Goal: Check status: Check status

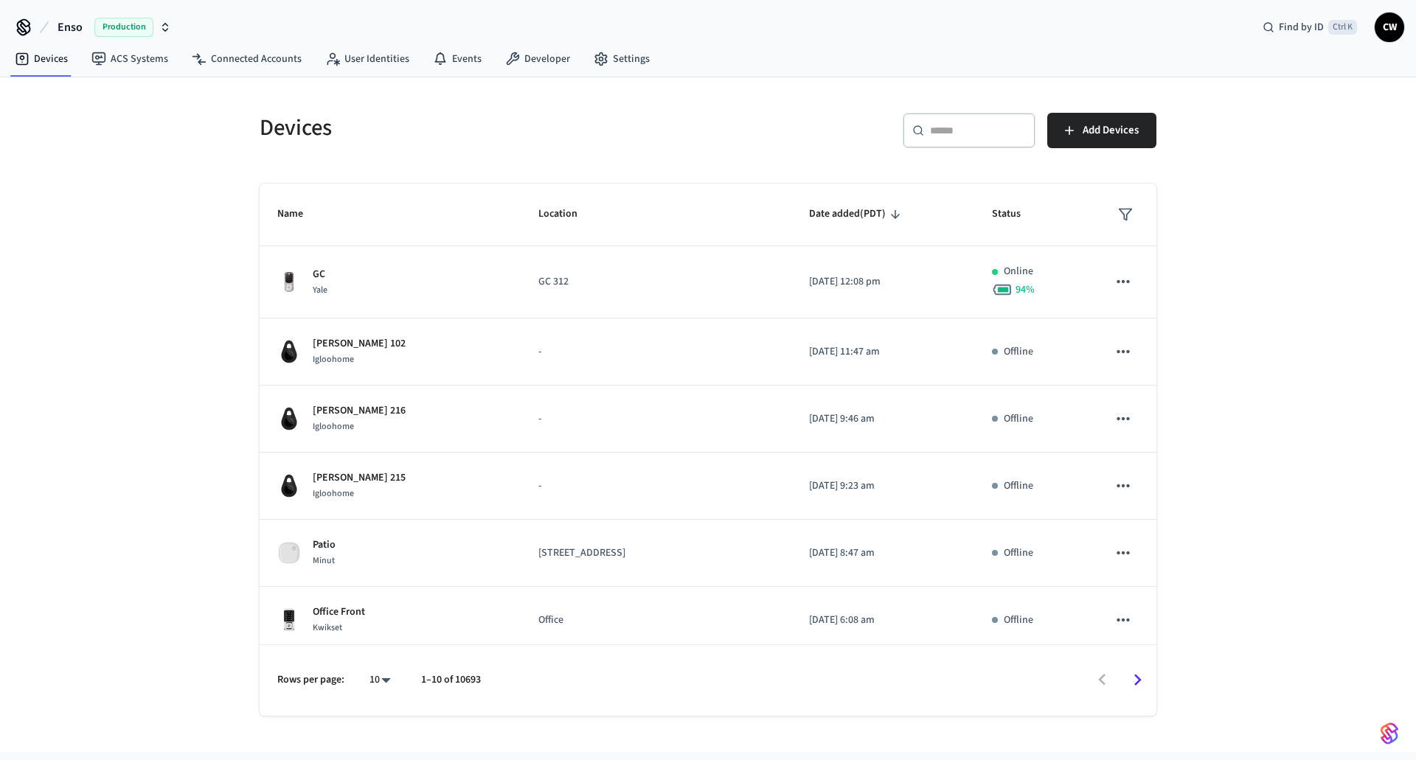
click at [105, 27] on span "Production" at bounding box center [123, 27] width 59 height 19
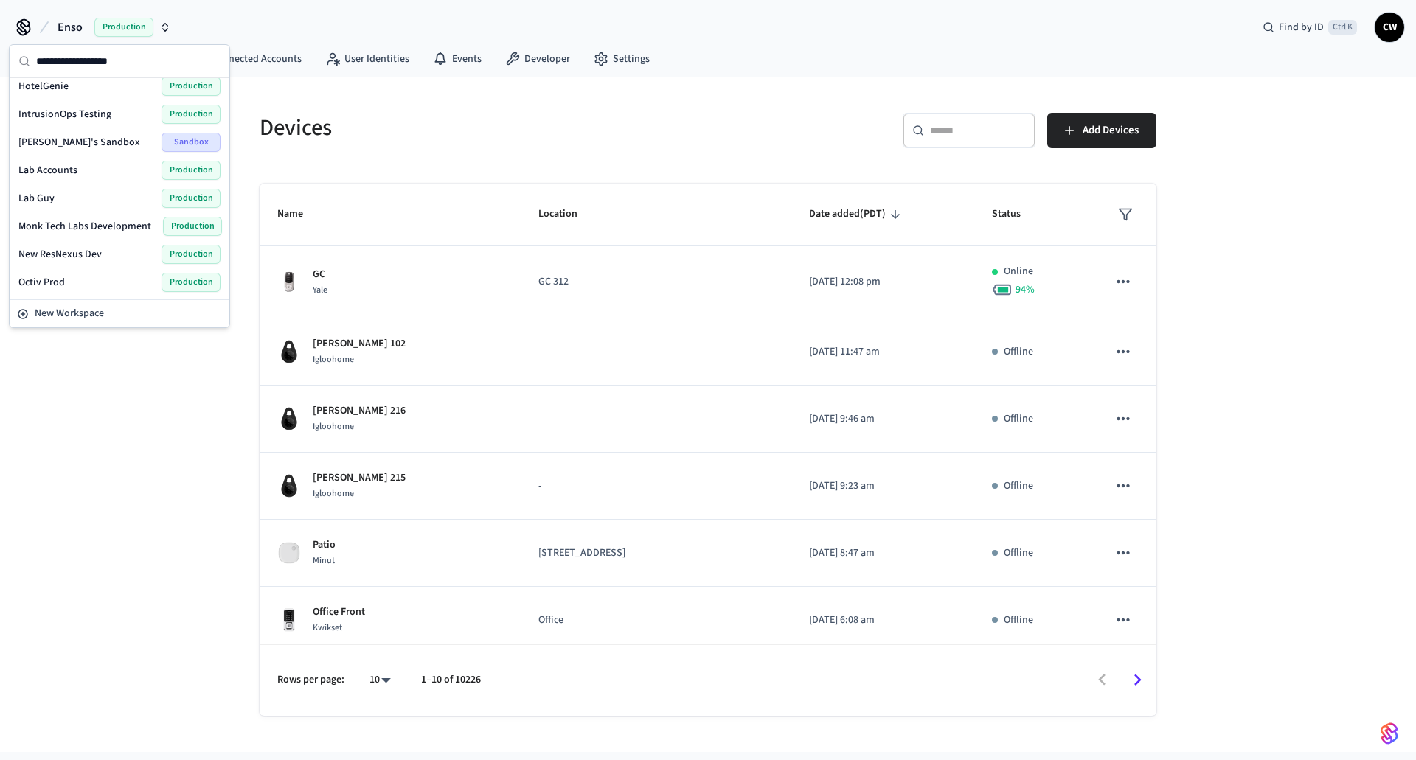
scroll to position [354, 0]
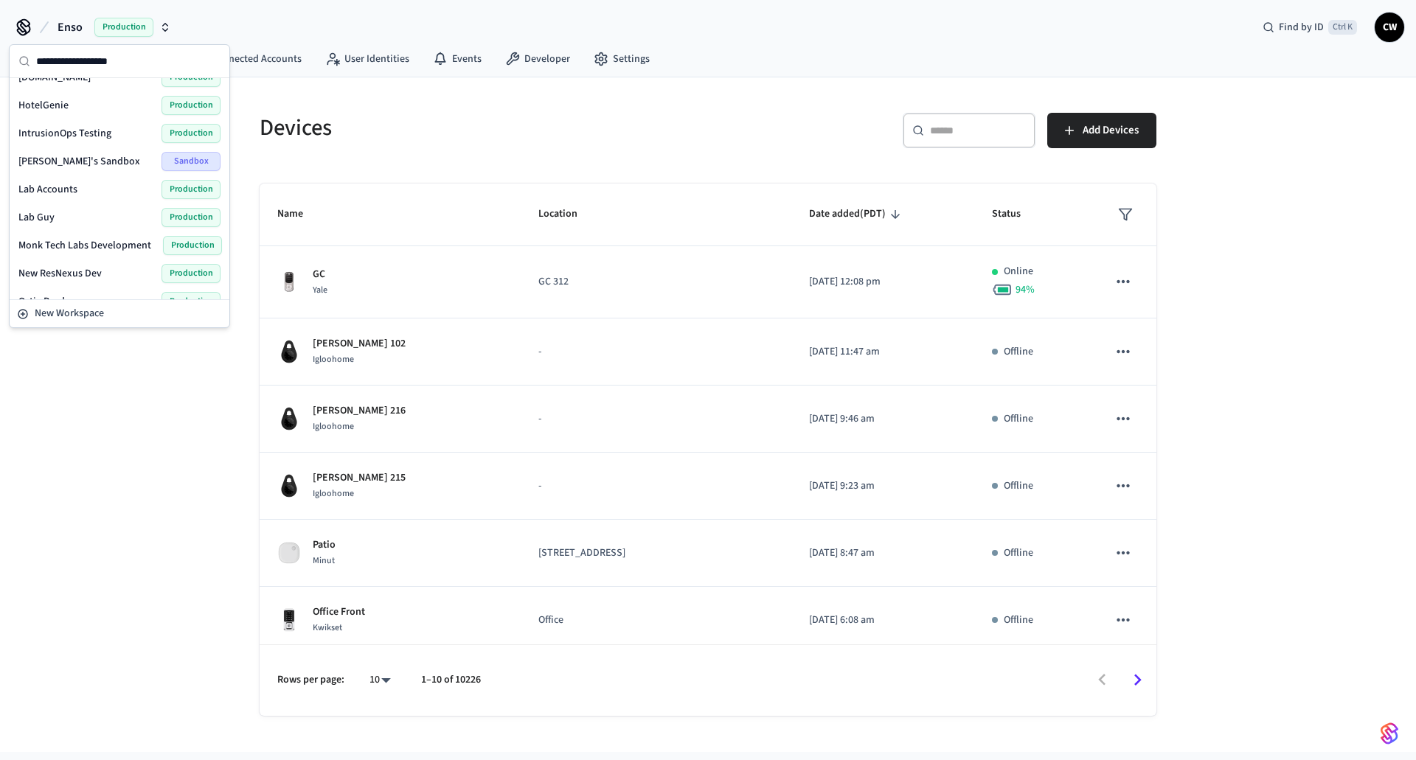
click at [58, 220] on div "Lab Guy Production" at bounding box center [119, 217] width 202 height 19
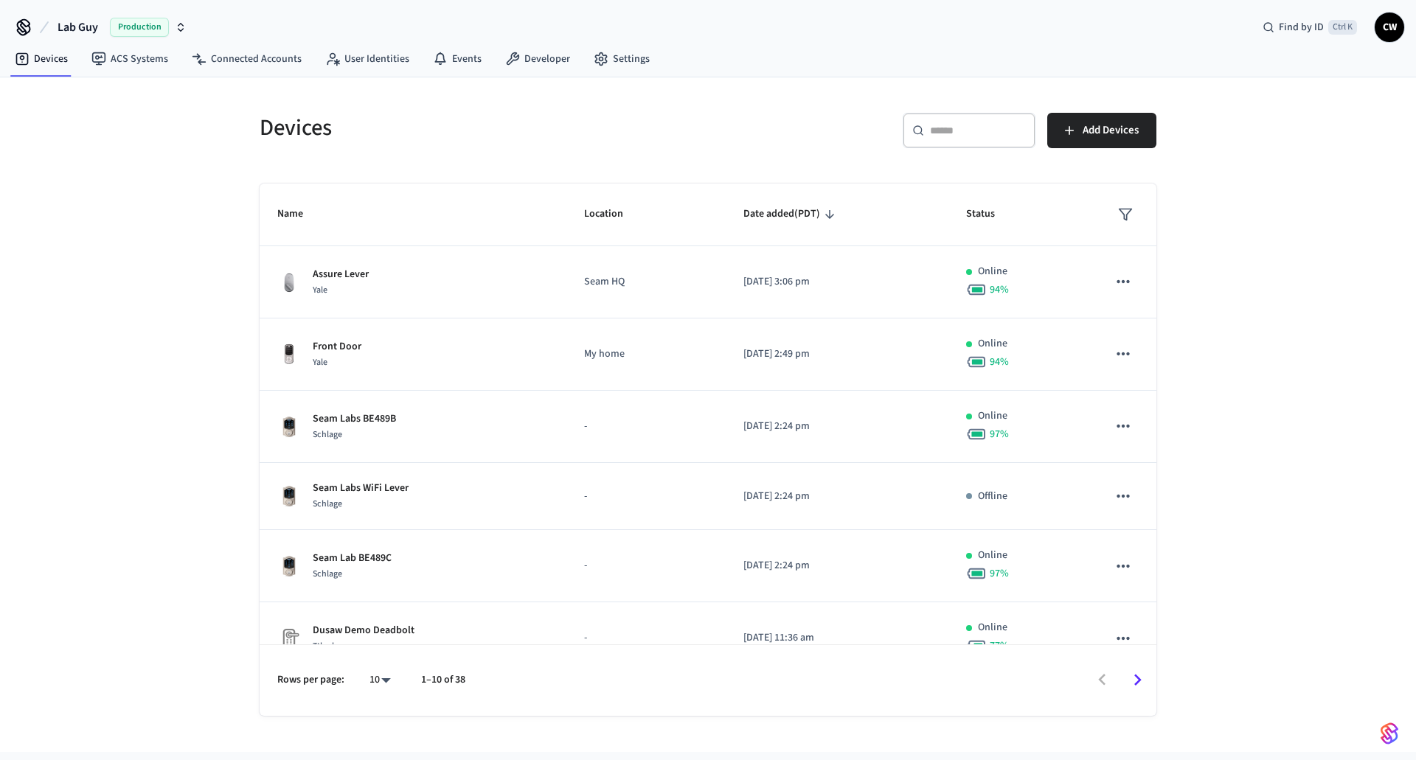
click at [164, 236] on div "Devices ​ ​ Add Devices Name Location Date added (PDT) Status Assure Lever [GEO…" at bounding box center [708, 414] width 1416 height 675
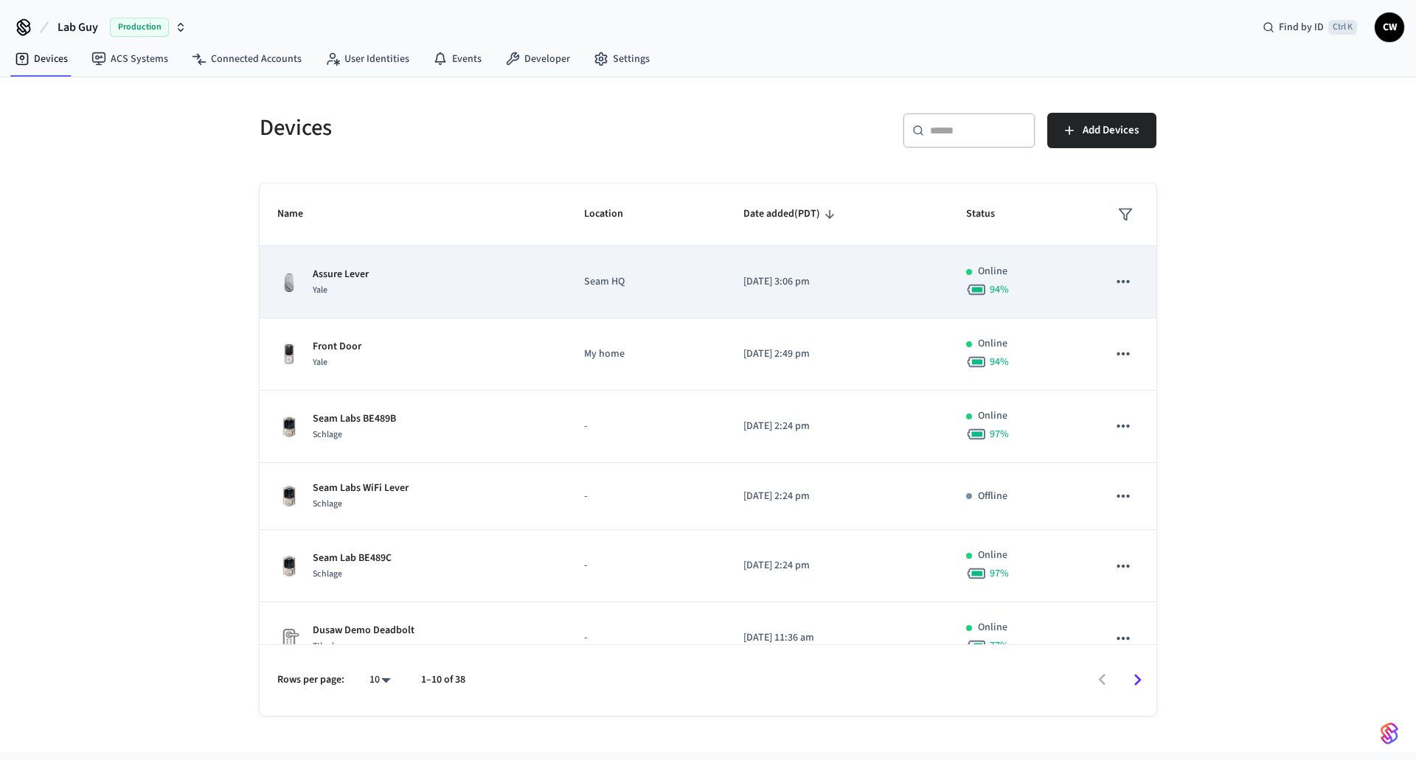
click at [386, 300] on td "Assure Lever Yale" at bounding box center [413, 282] width 307 height 72
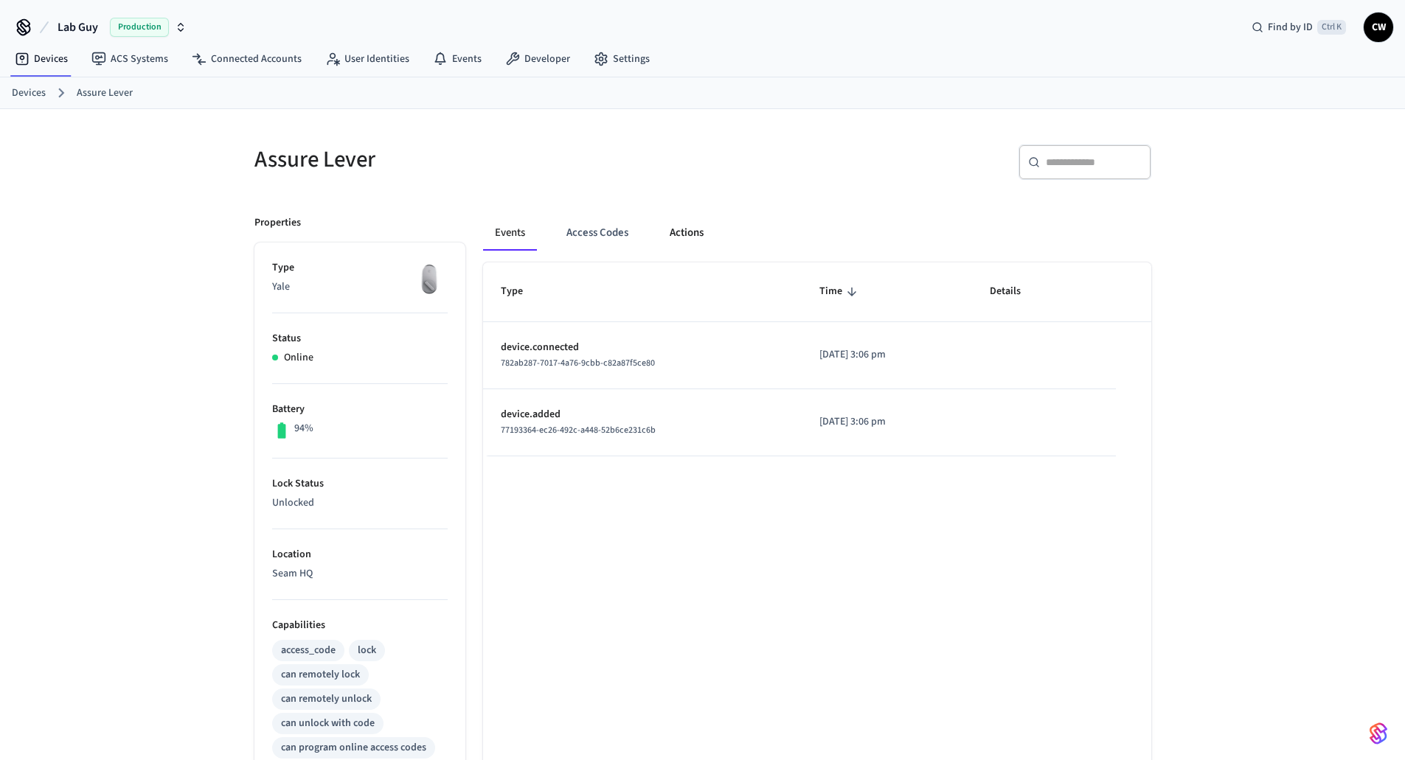
click at [691, 230] on button "Actions" at bounding box center [687, 232] width 58 height 35
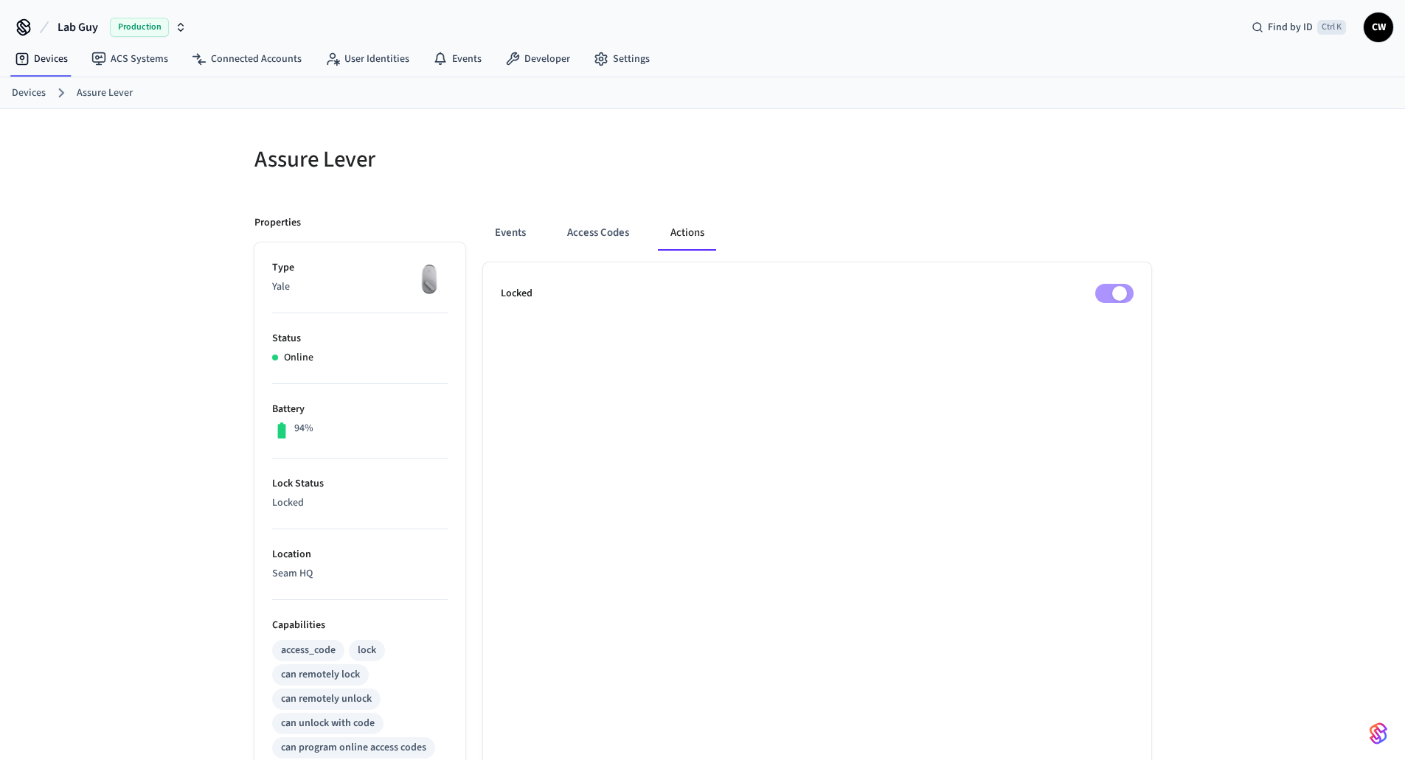
click at [188, 148] on div "Assure Lever Properties Type Yale Status Online Battery 94% Lock Status Locked …" at bounding box center [702, 593] width 1405 height 969
click at [247, 58] on link "Connected Accounts" at bounding box center [246, 59] width 133 height 27
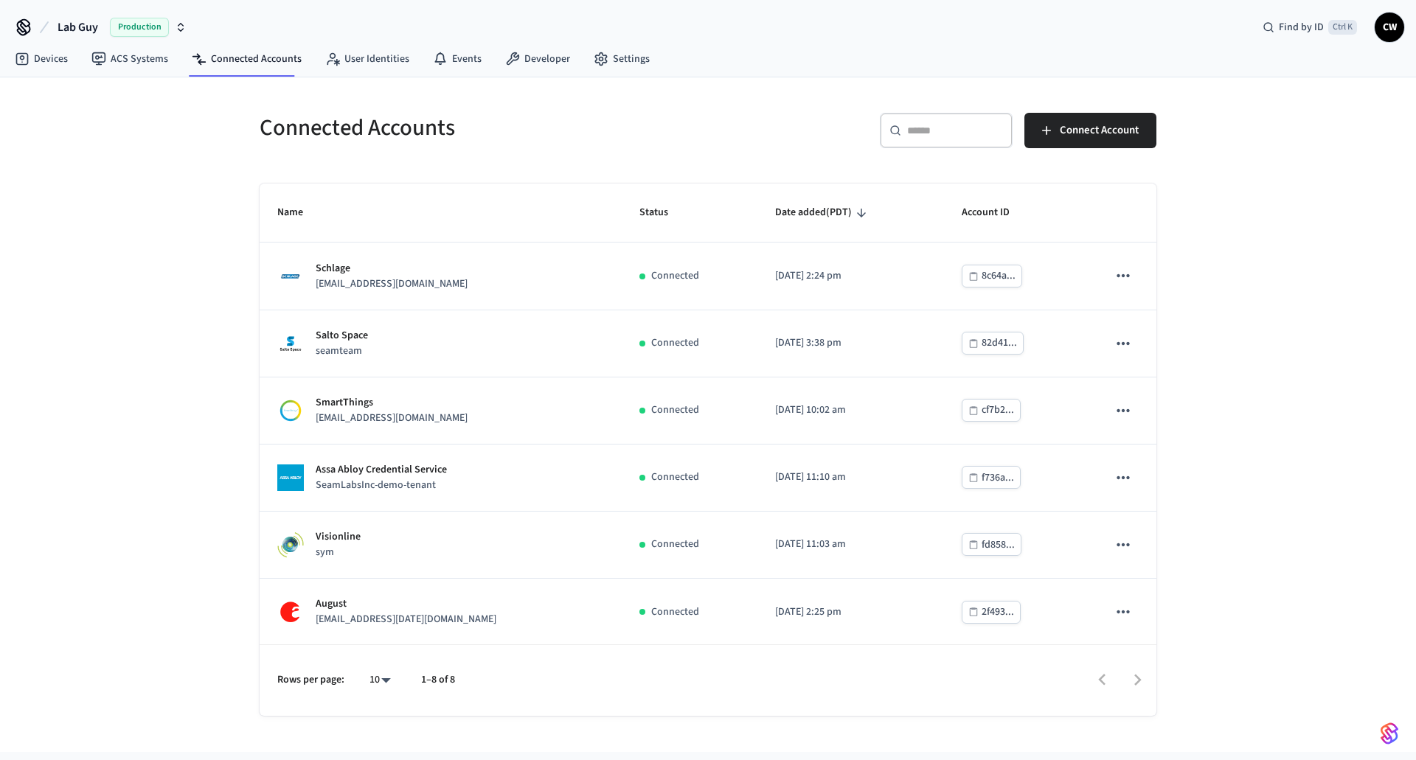
drag, startPoint x: 139, startPoint y: 308, endPoint x: 183, endPoint y: 302, distance: 43.9
click at [143, 307] on div "Connected Accounts ​ ​ Connect Account Name Status Date added (PDT) Account ID …" at bounding box center [708, 414] width 1416 height 675
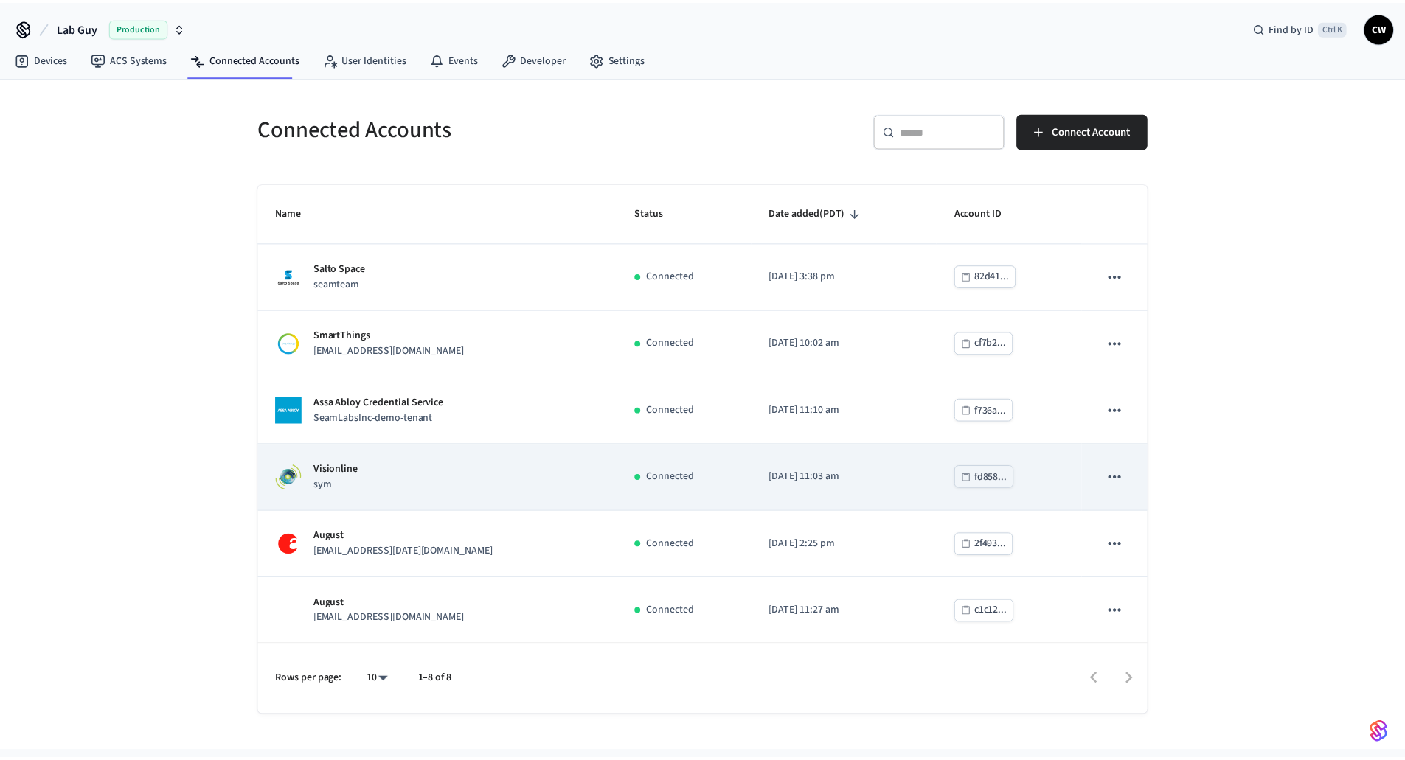
scroll to position [136, 0]
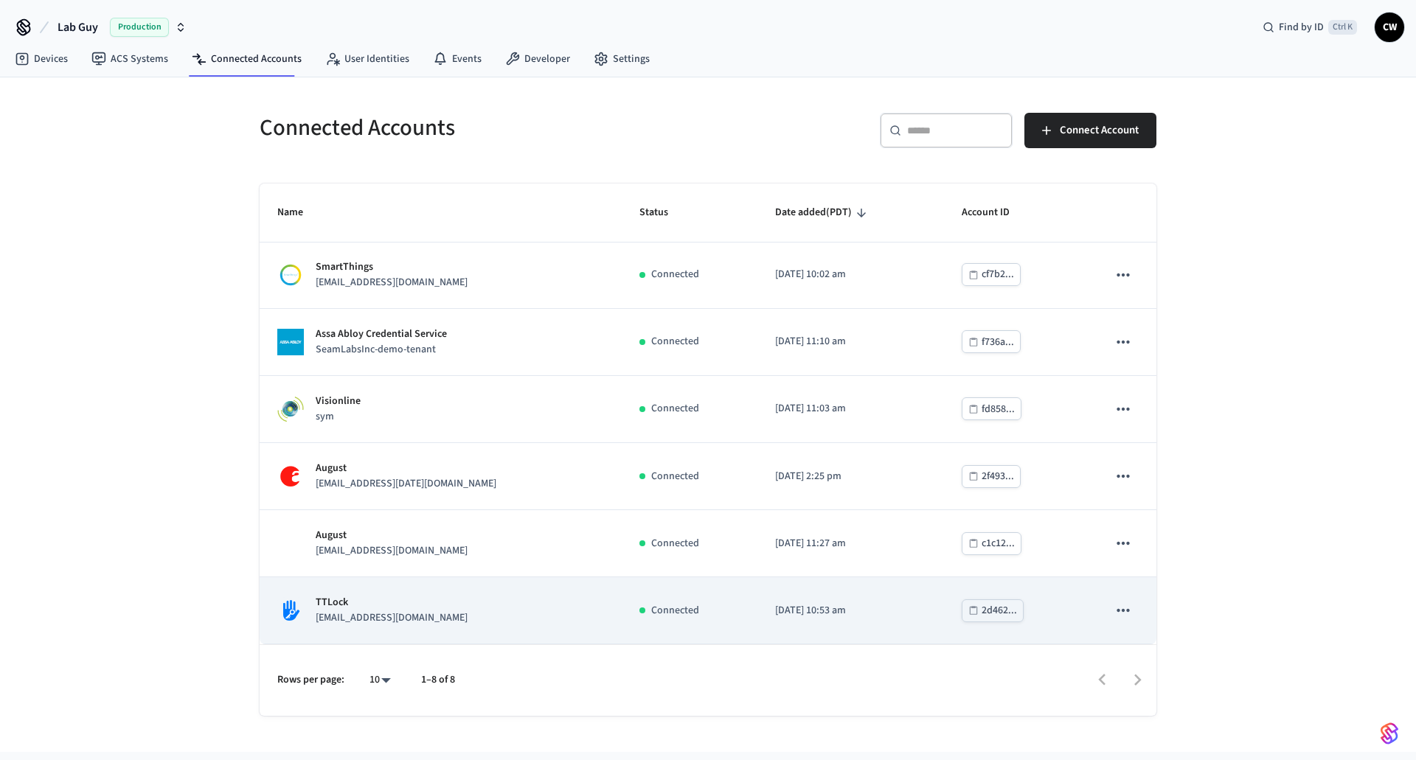
click at [431, 628] on td "TTLock [EMAIL_ADDRESS][DOMAIN_NAME]" at bounding box center [441, 610] width 362 height 67
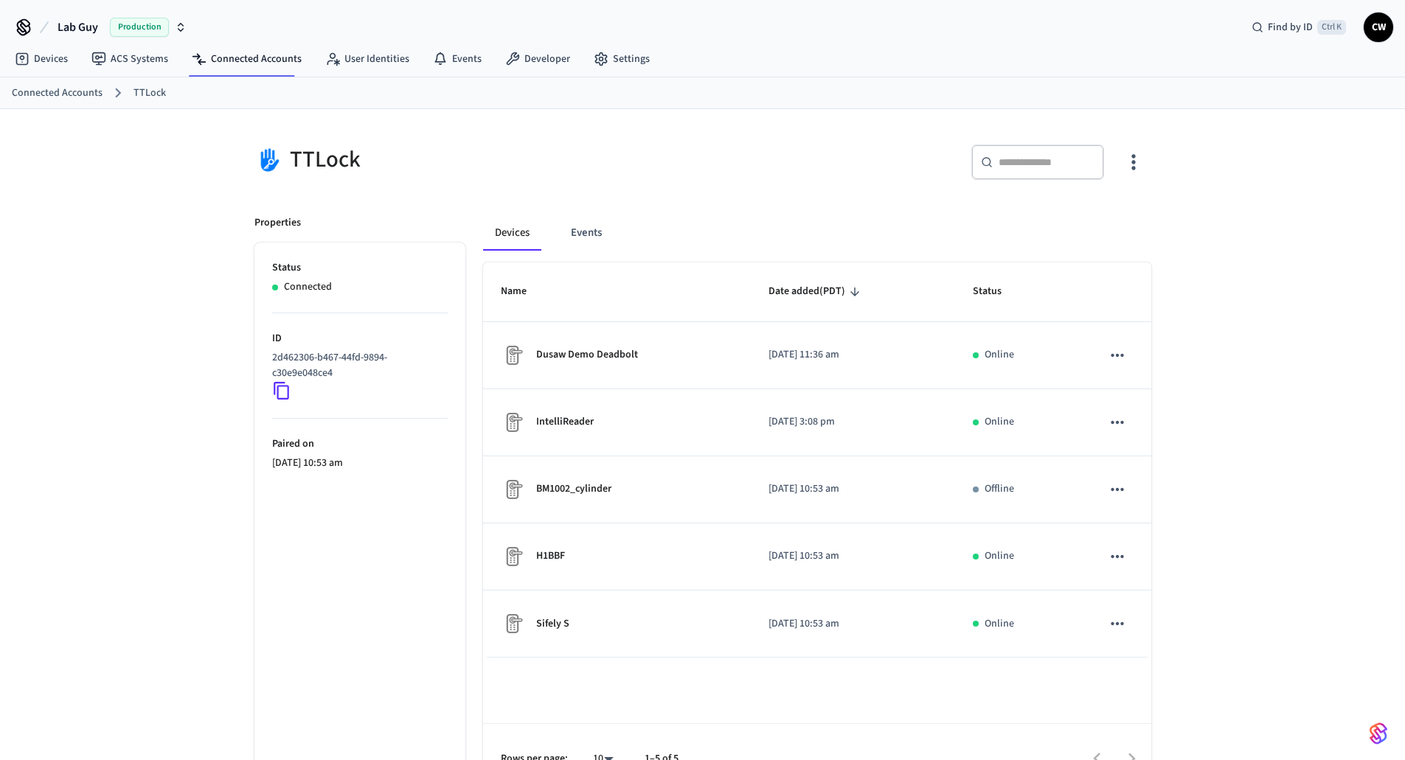
click at [1132, 160] on icon "button" at bounding box center [1133, 161] width 23 height 23
click at [1075, 220] on span "Sync Account" at bounding box center [1092, 222] width 60 height 15
click at [538, 168] on div at bounding box center [708, 380] width 1416 height 760
click at [538, 168] on div at bounding box center [702, 380] width 1405 height 760
click at [167, 309] on div "TTLock ​ ​ Properties Status Connected ID 2d462306-b467-44fd-9894-c30e9e048ce4 …" at bounding box center [702, 452] width 1405 height 686
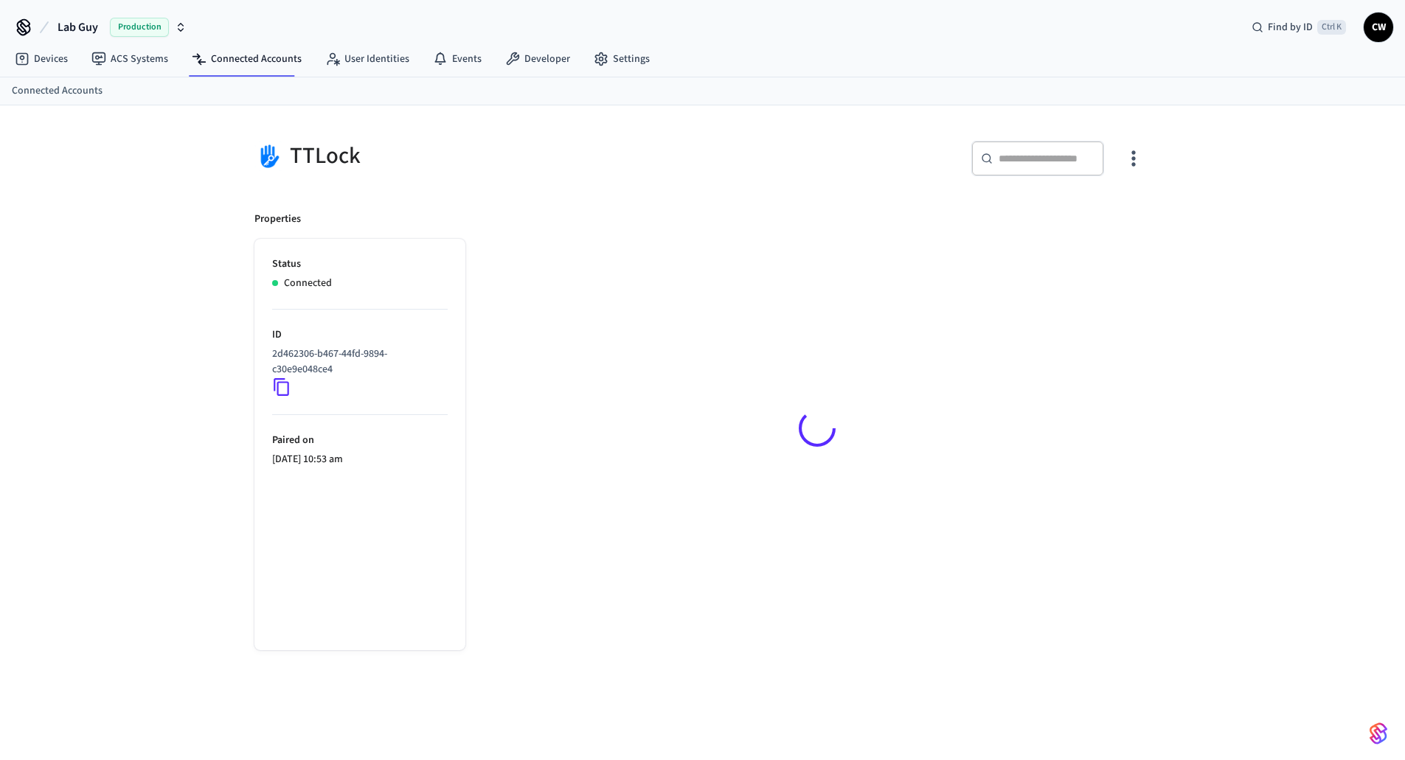
click at [141, 282] on div "TTLock ​ ​ Properties Status Connected ID 2d462306-b467-44fd-9894-c30e9e048ce4 …" at bounding box center [702, 442] width 1405 height 675
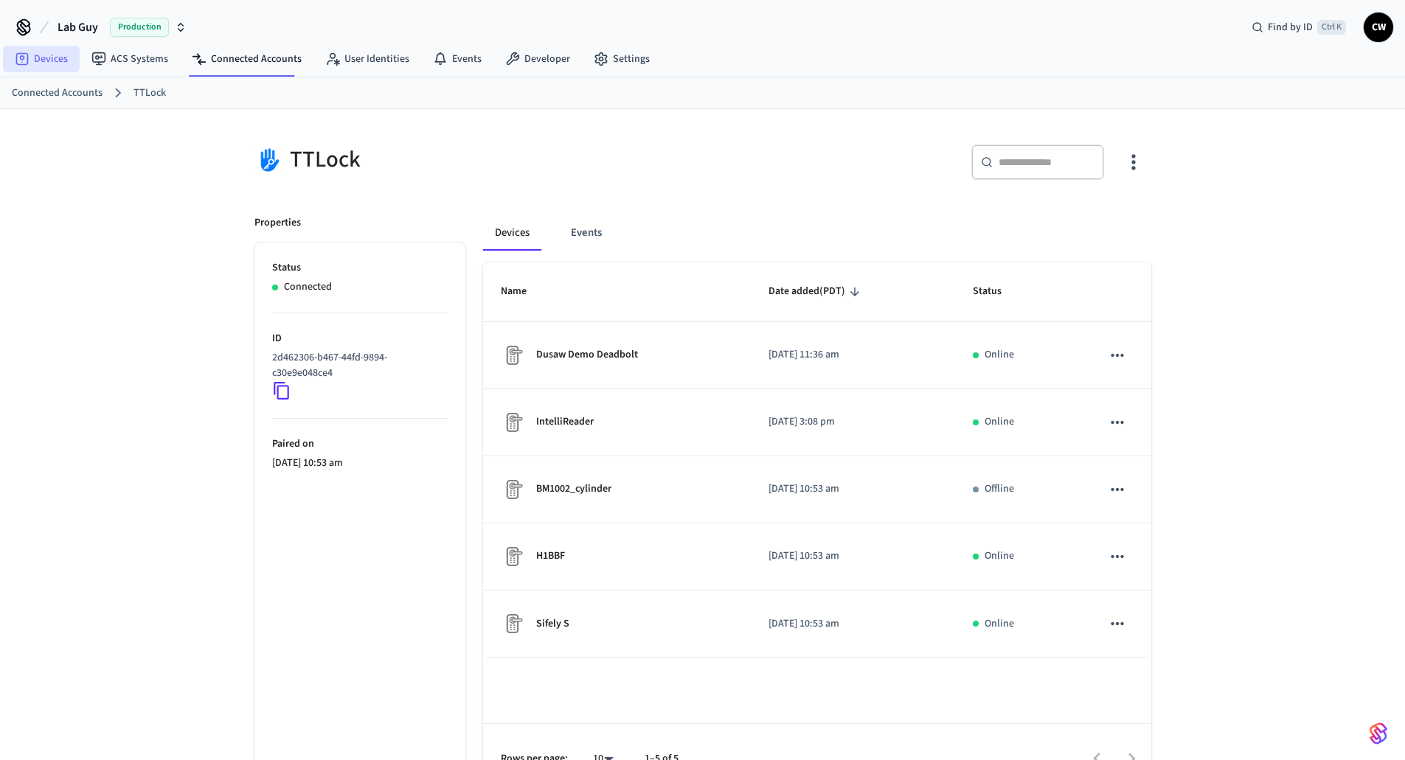
click at [51, 61] on link "Devices" at bounding box center [41, 59] width 77 height 27
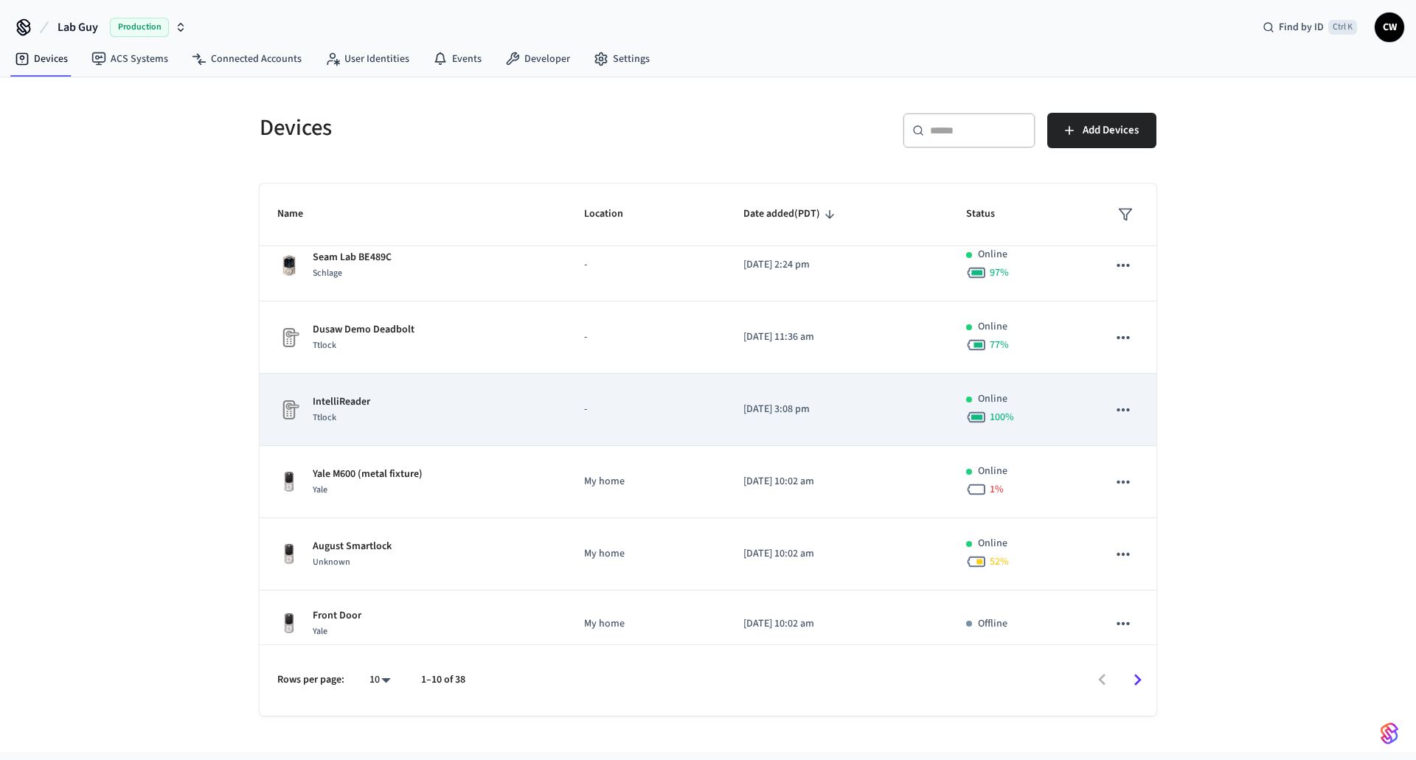
scroll to position [314, 0]
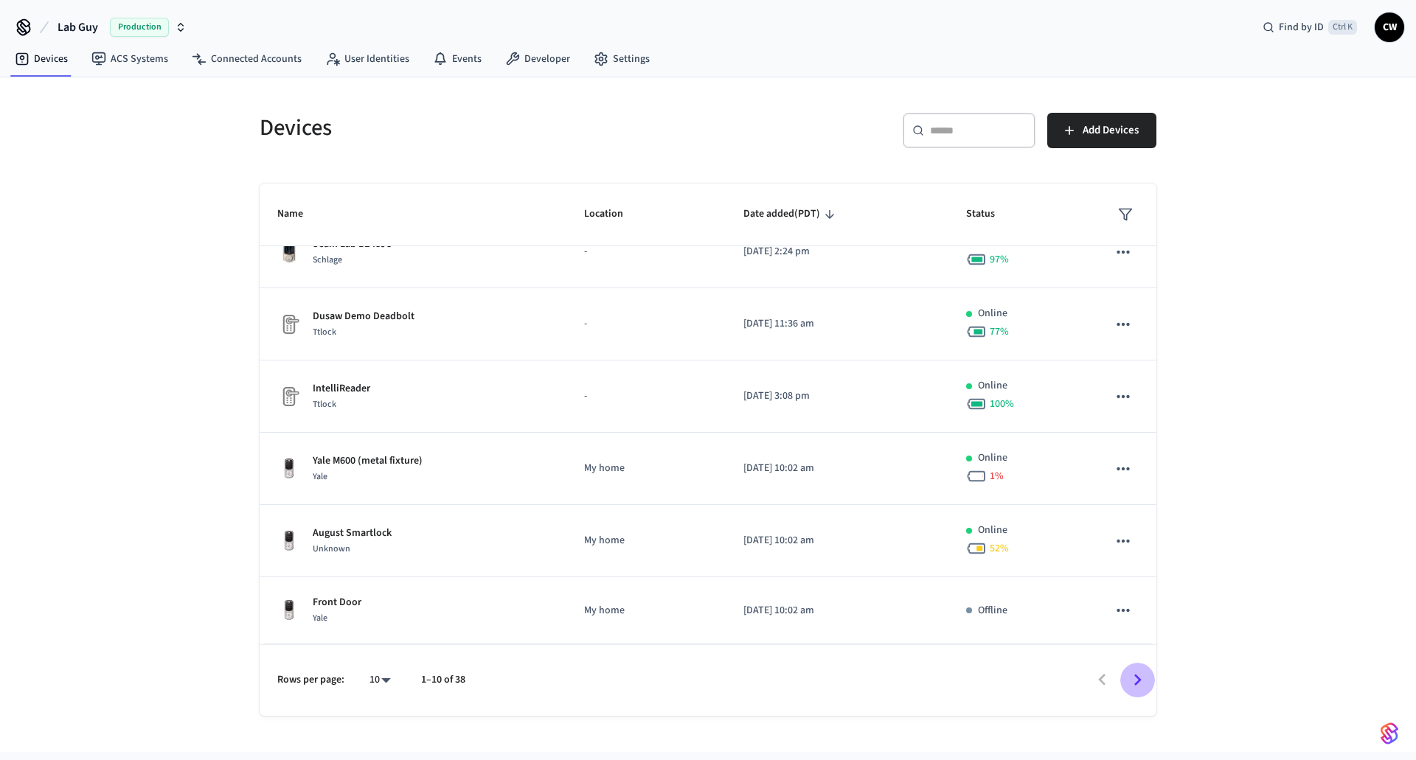
click at [1124, 681] on button "Go to next page" at bounding box center [1137, 680] width 35 height 35
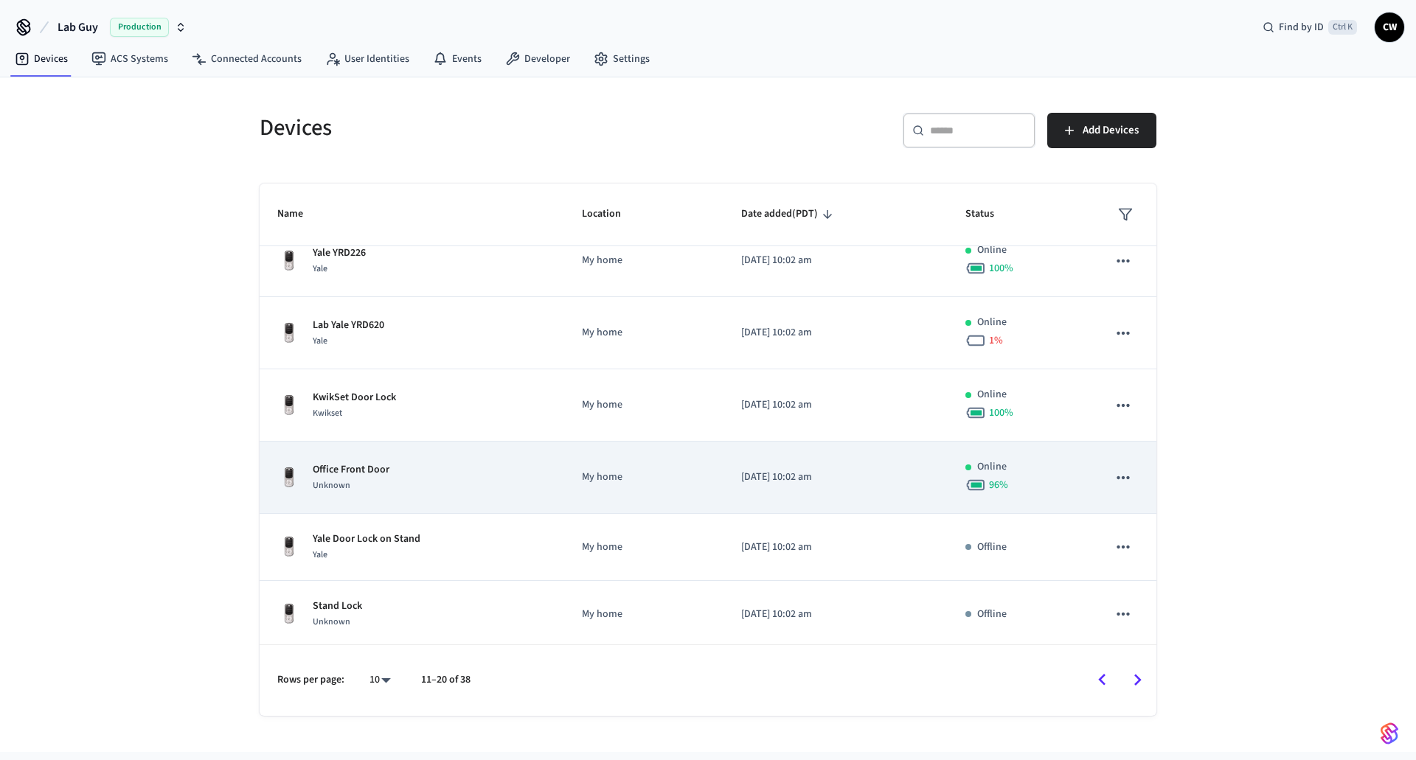
scroll to position [304, 0]
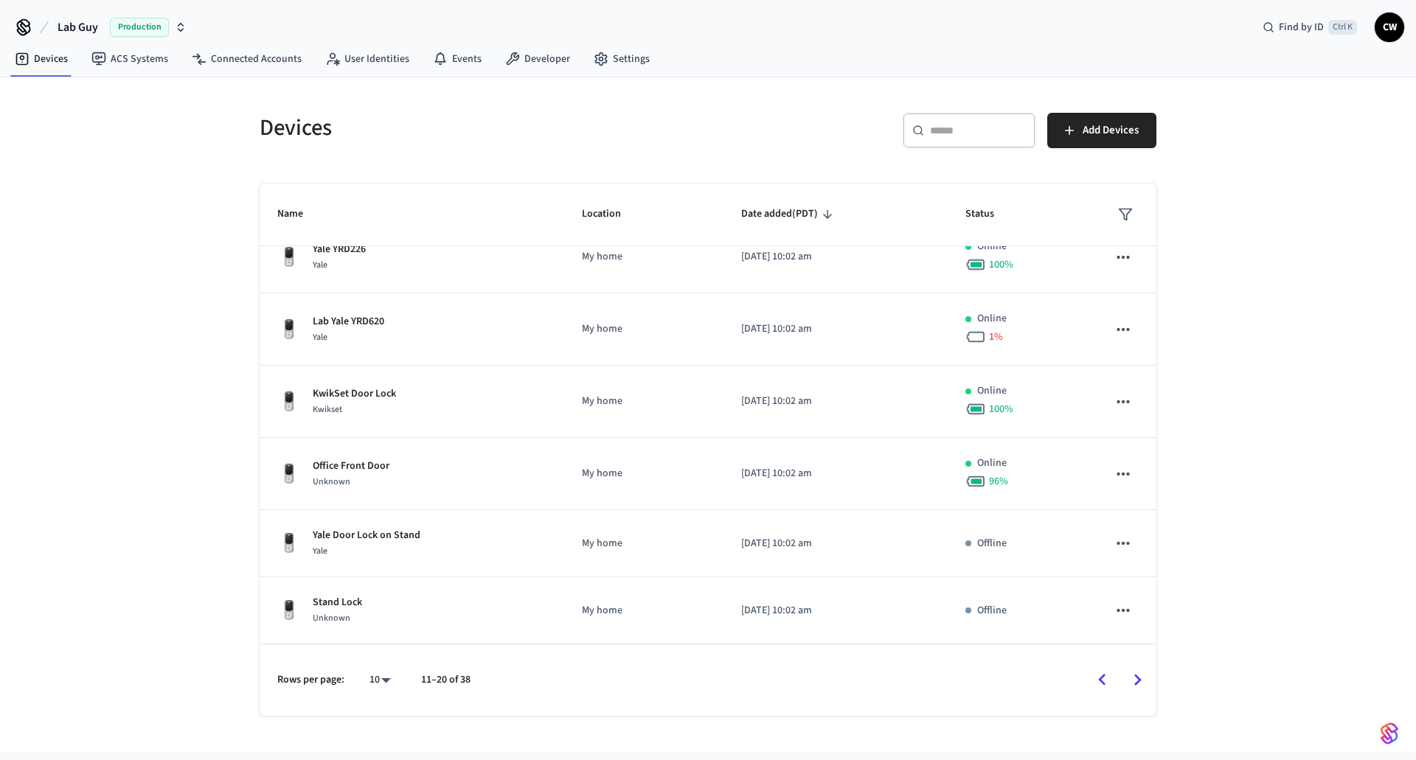
click at [1143, 681] on icon "Go to next page" at bounding box center [1137, 680] width 23 height 23
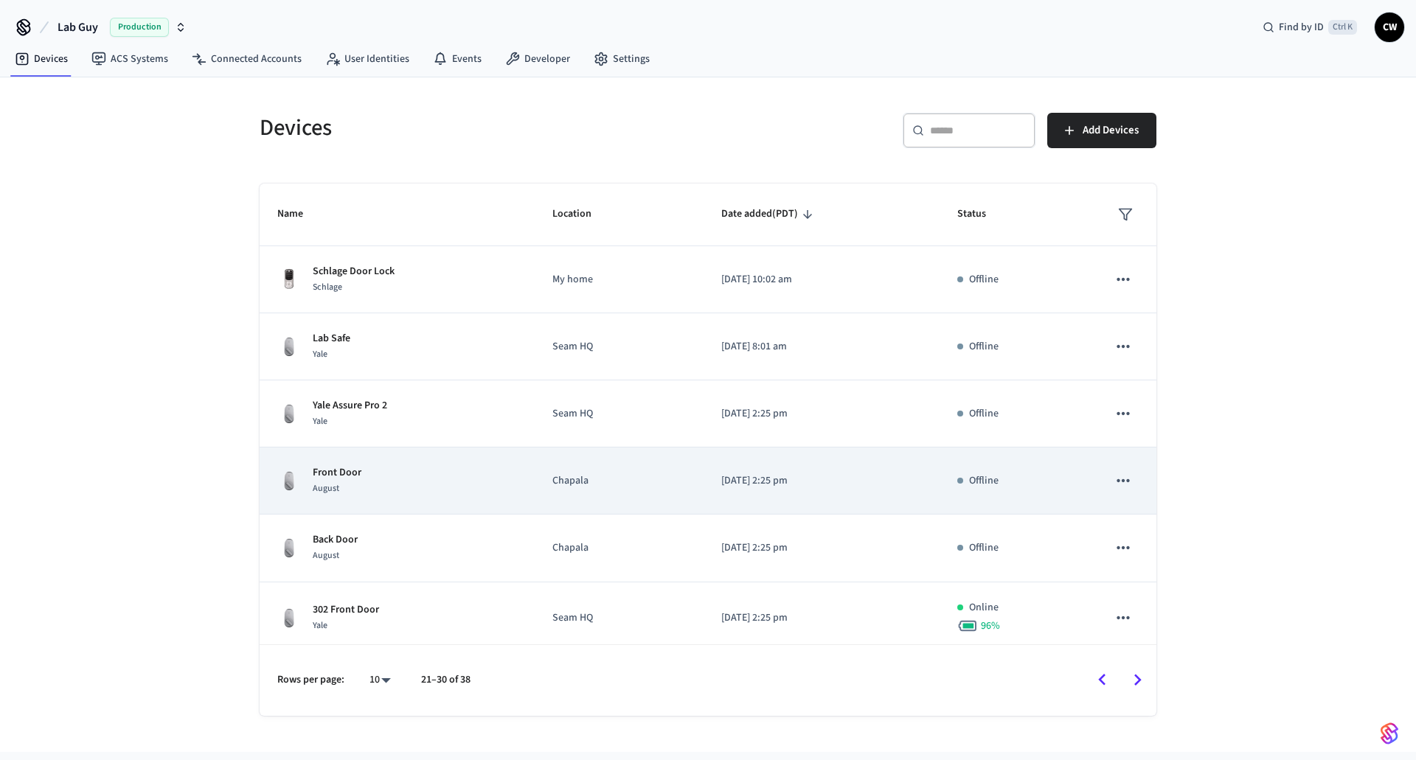
scroll to position [284, 0]
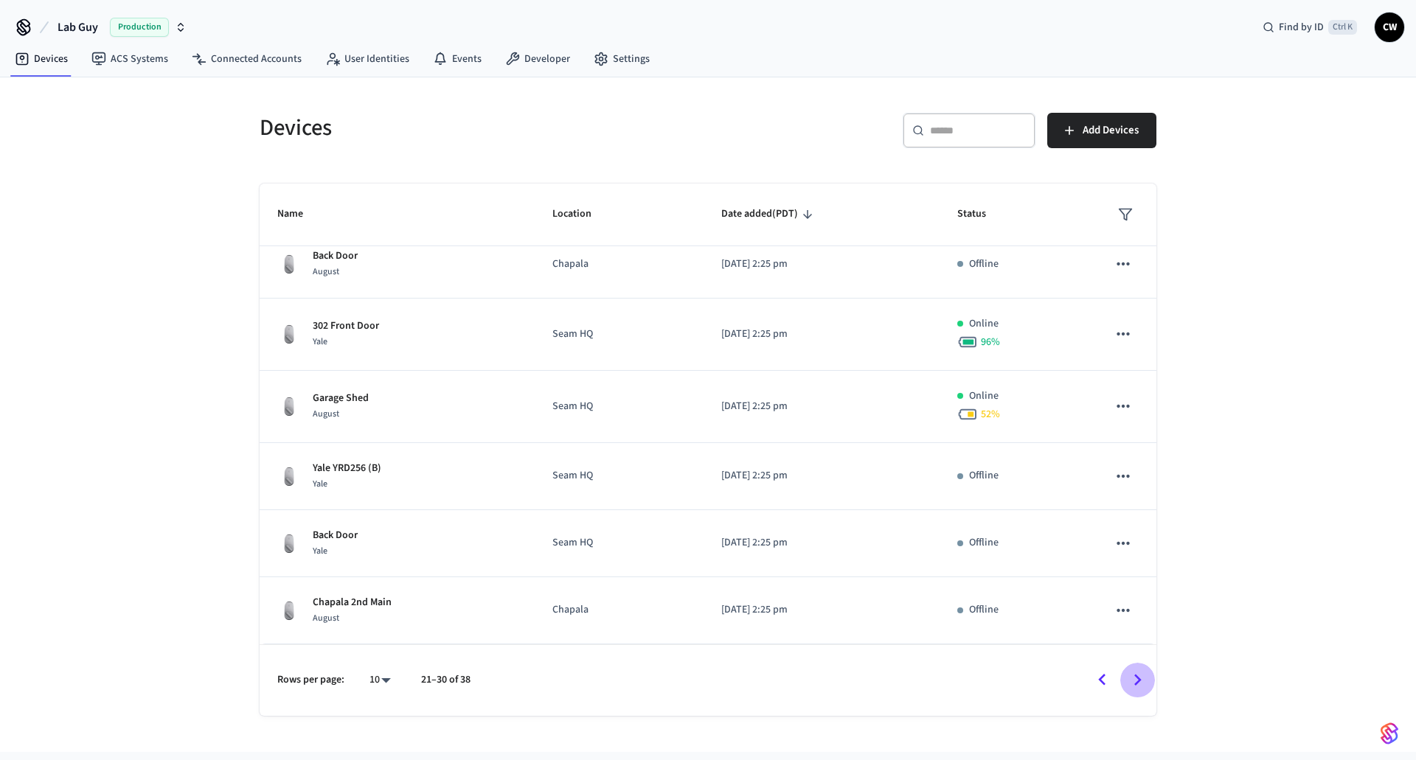
click at [1126, 678] on icon "Go to next page" at bounding box center [1137, 680] width 23 height 23
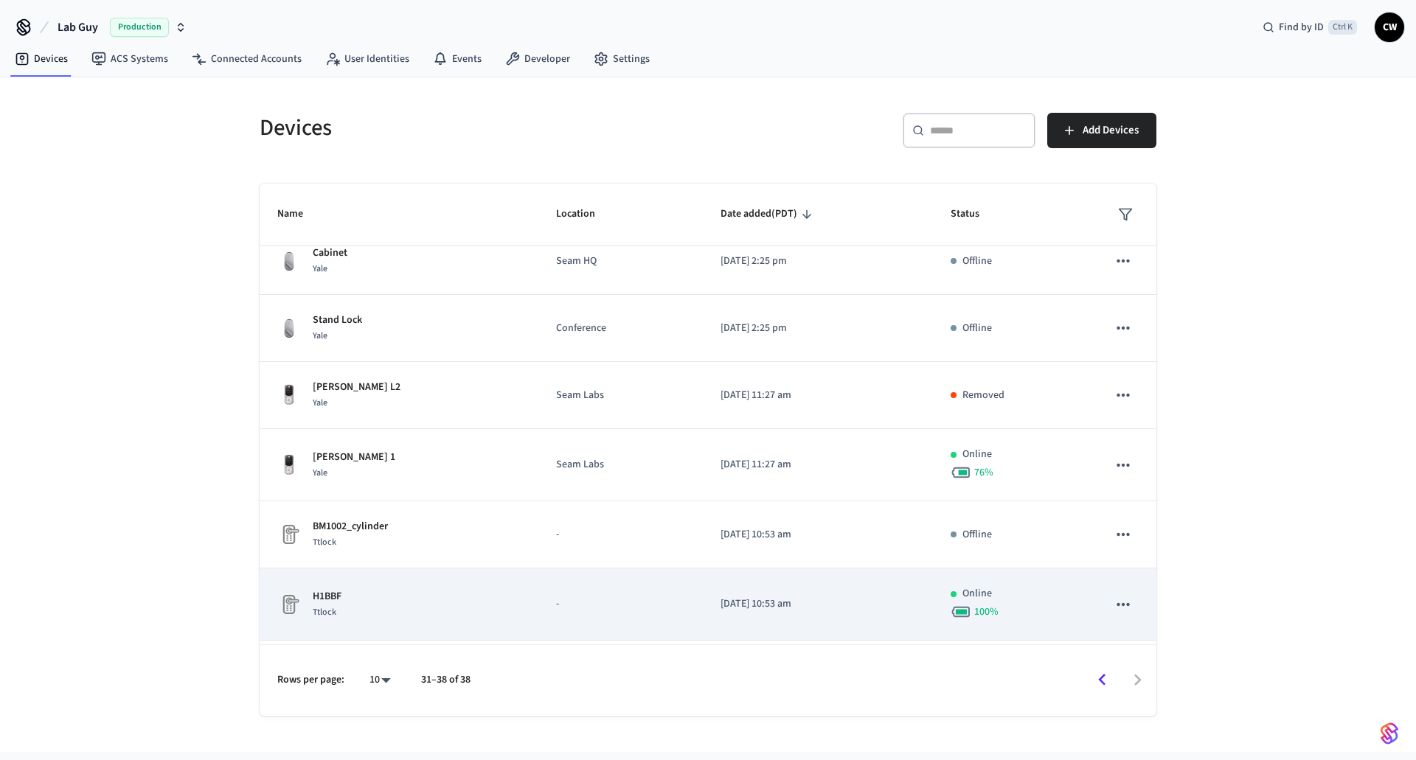
scroll to position [159, 0]
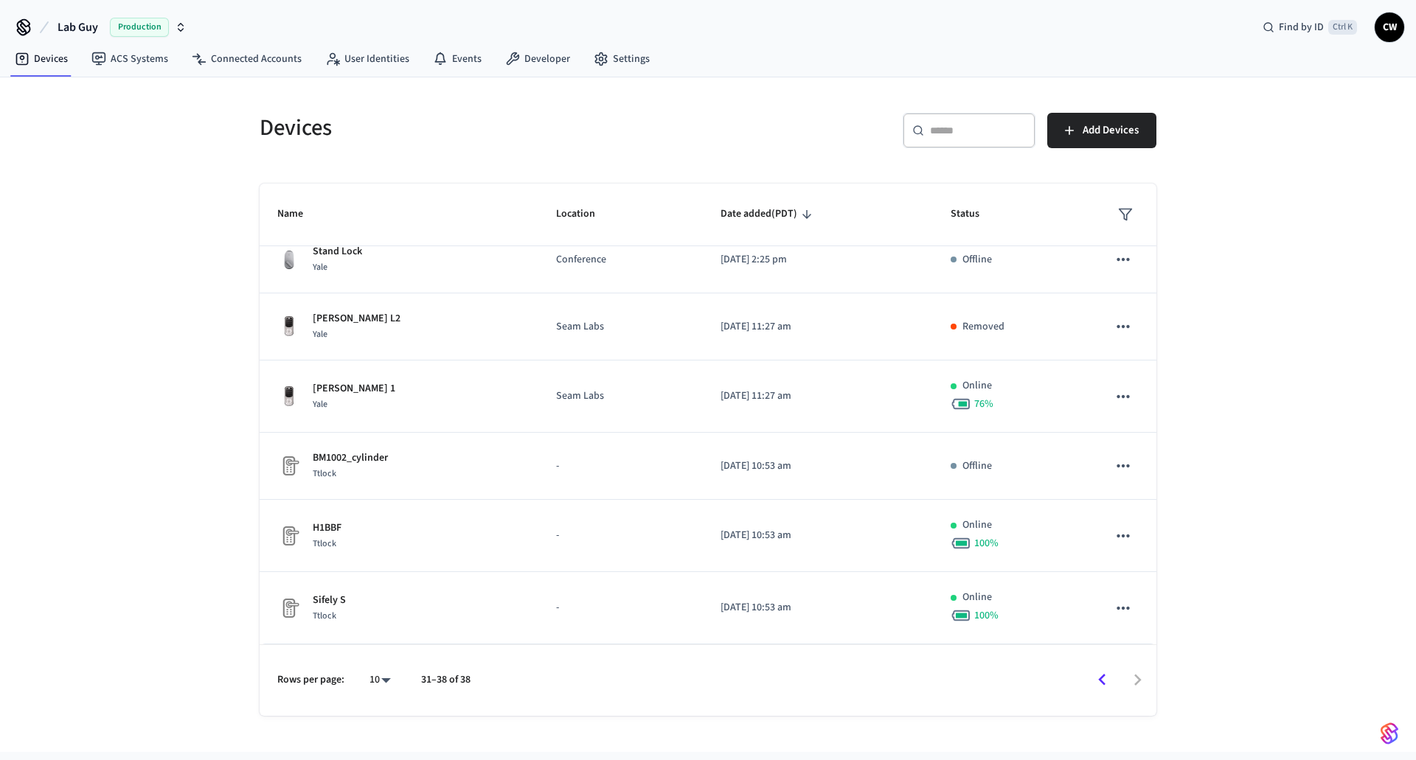
click at [257, 131] on div "Devices" at bounding box center [470, 127] width 457 height 65
click at [319, 59] on link "User Identities" at bounding box center [367, 59] width 108 height 27
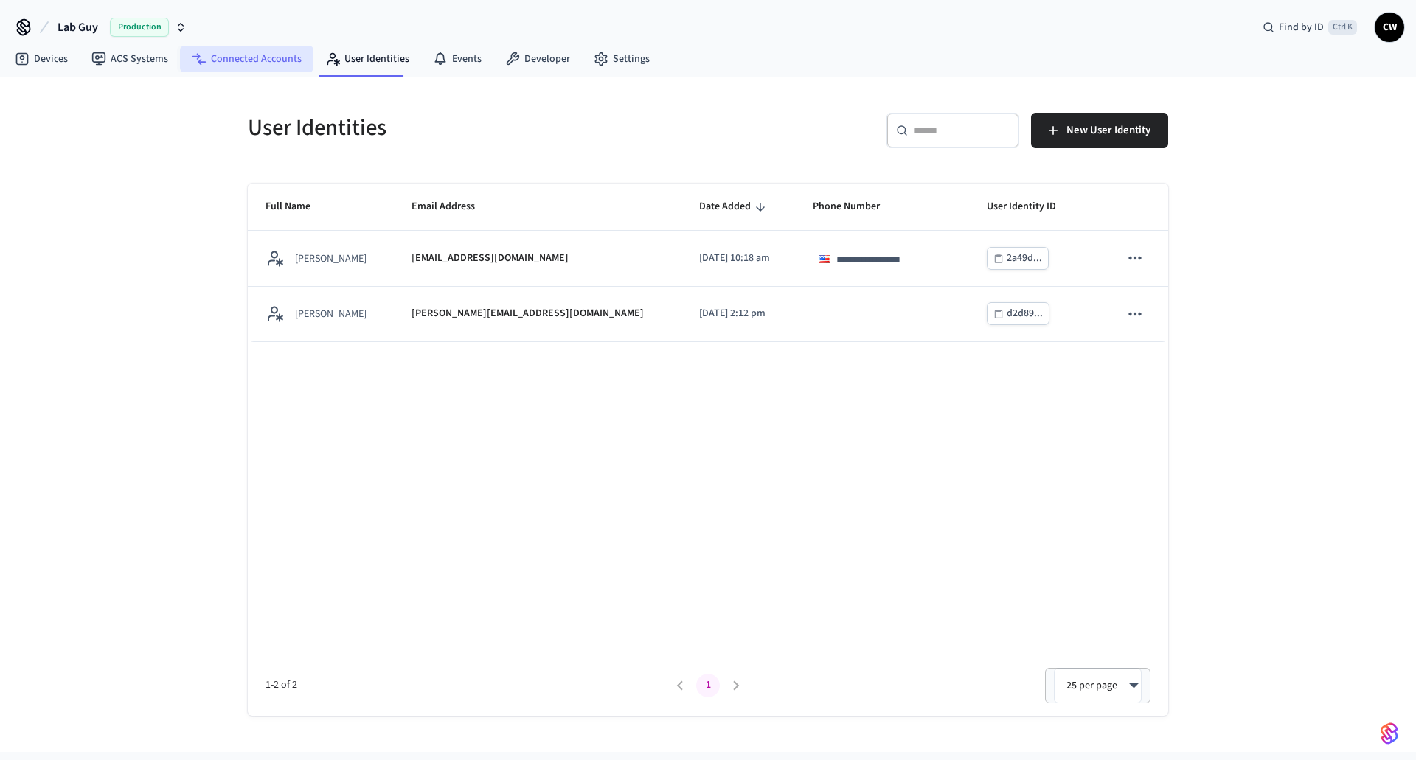
click at [256, 59] on link "Connected Accounts" at bounding box center [246, 59] width 133 height 27
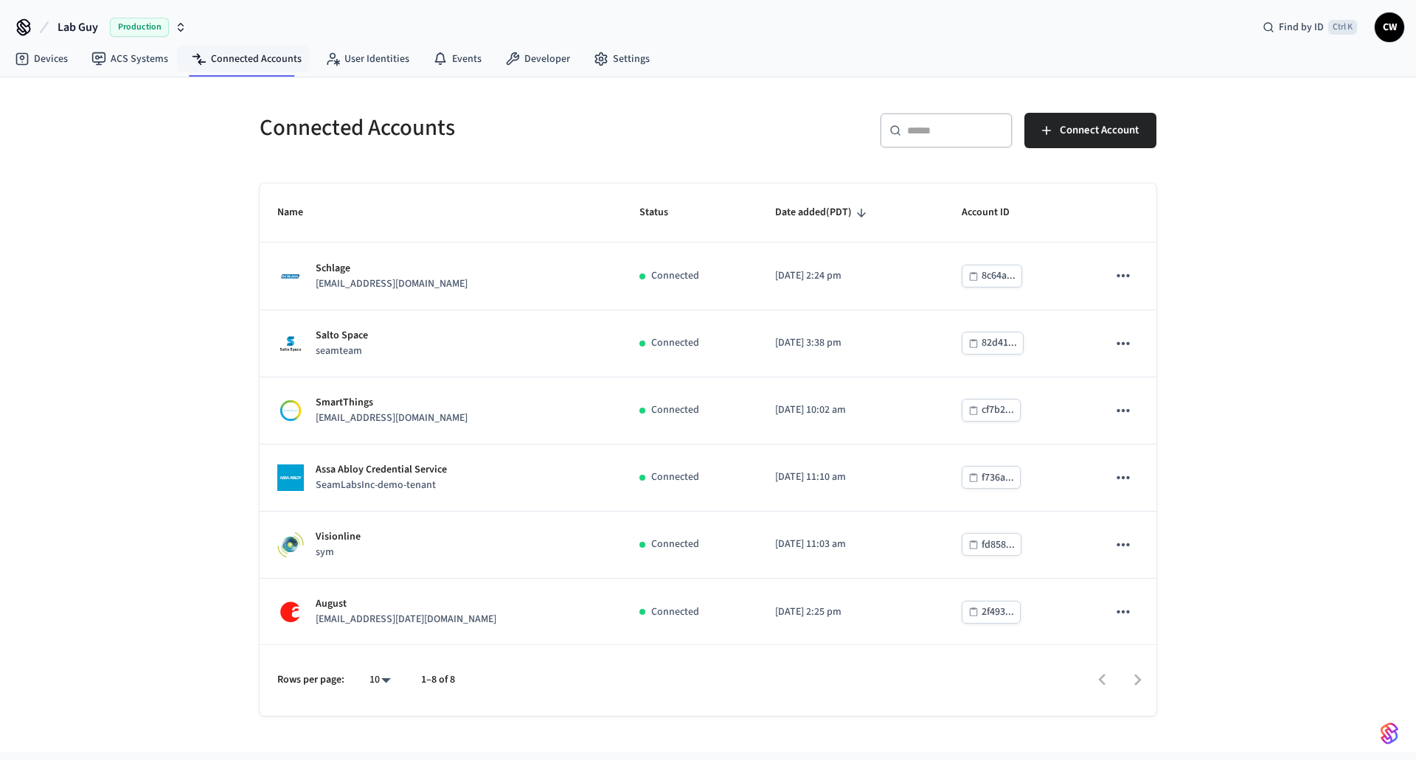
drag, startPoint x: 182, startPoint y: 260, endPoint x: 232, endPoint y: 261, distance: 50.2
click at [183, 260] on div "Connected Accounts ​ ​ Connect Account Name Status Date added (PDT) Account ID …" at bounding box center [708, 414] width 1416 height 675
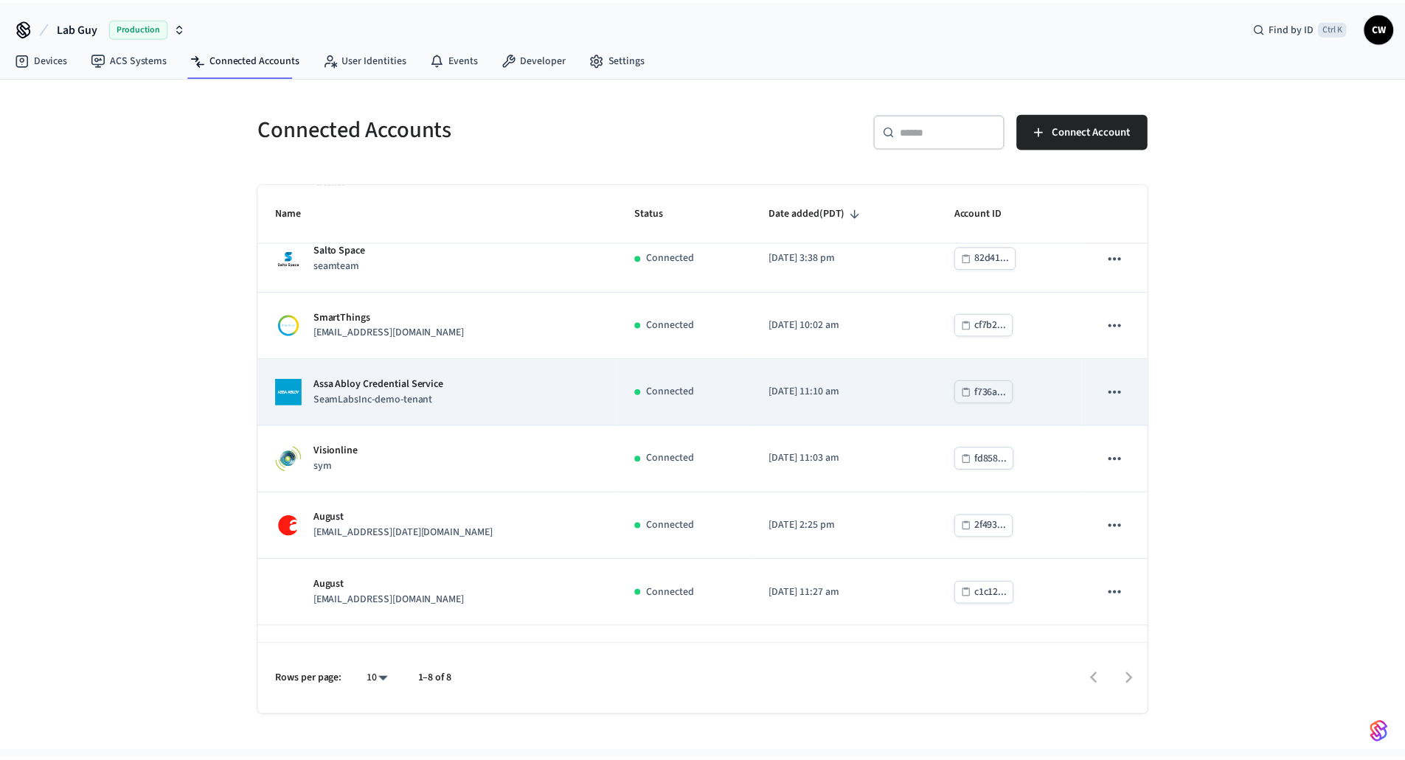
scroll to position [136, 0]
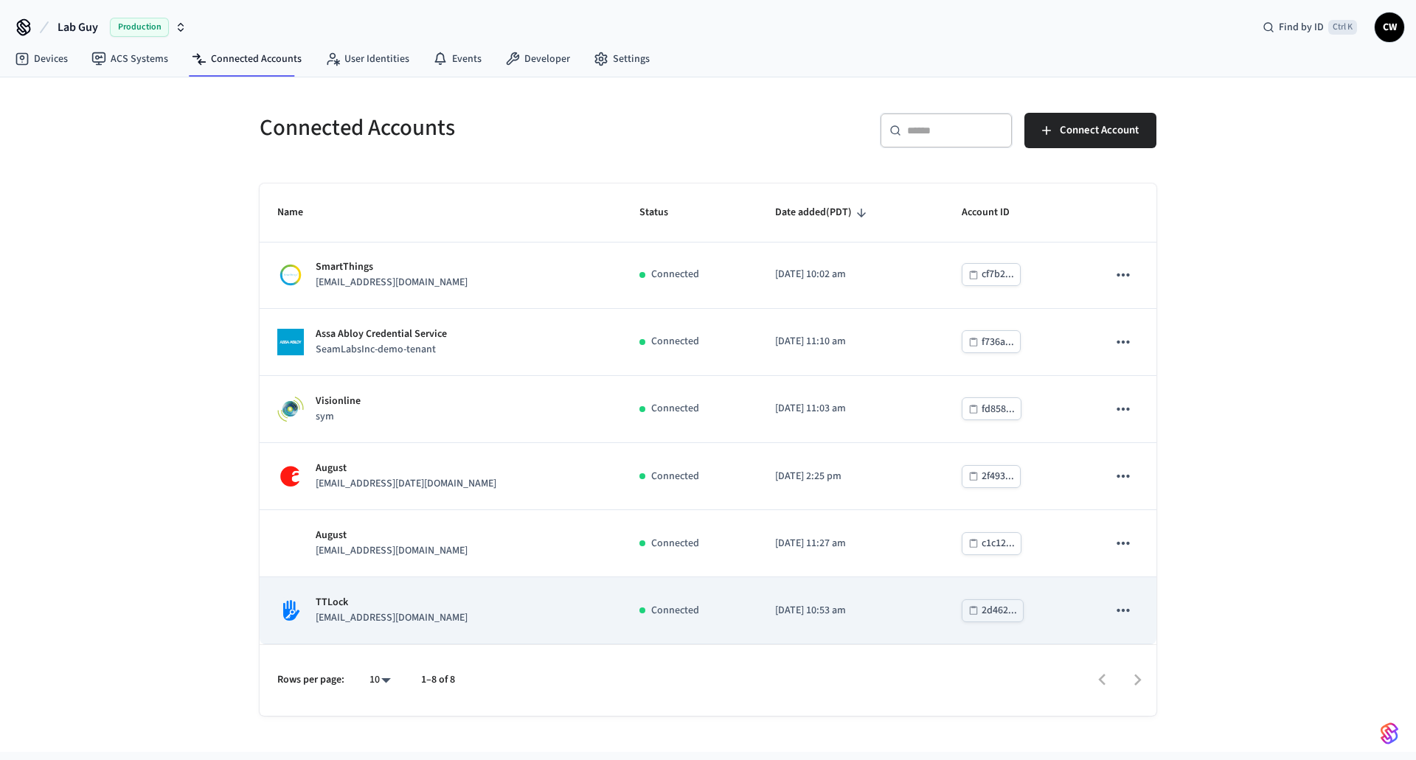
click at [483, 595] on div "TTLock [EMAIL_ADDRESS][DOMAIN_NAME]" at bounding box center [440, 610] width 327 height 31
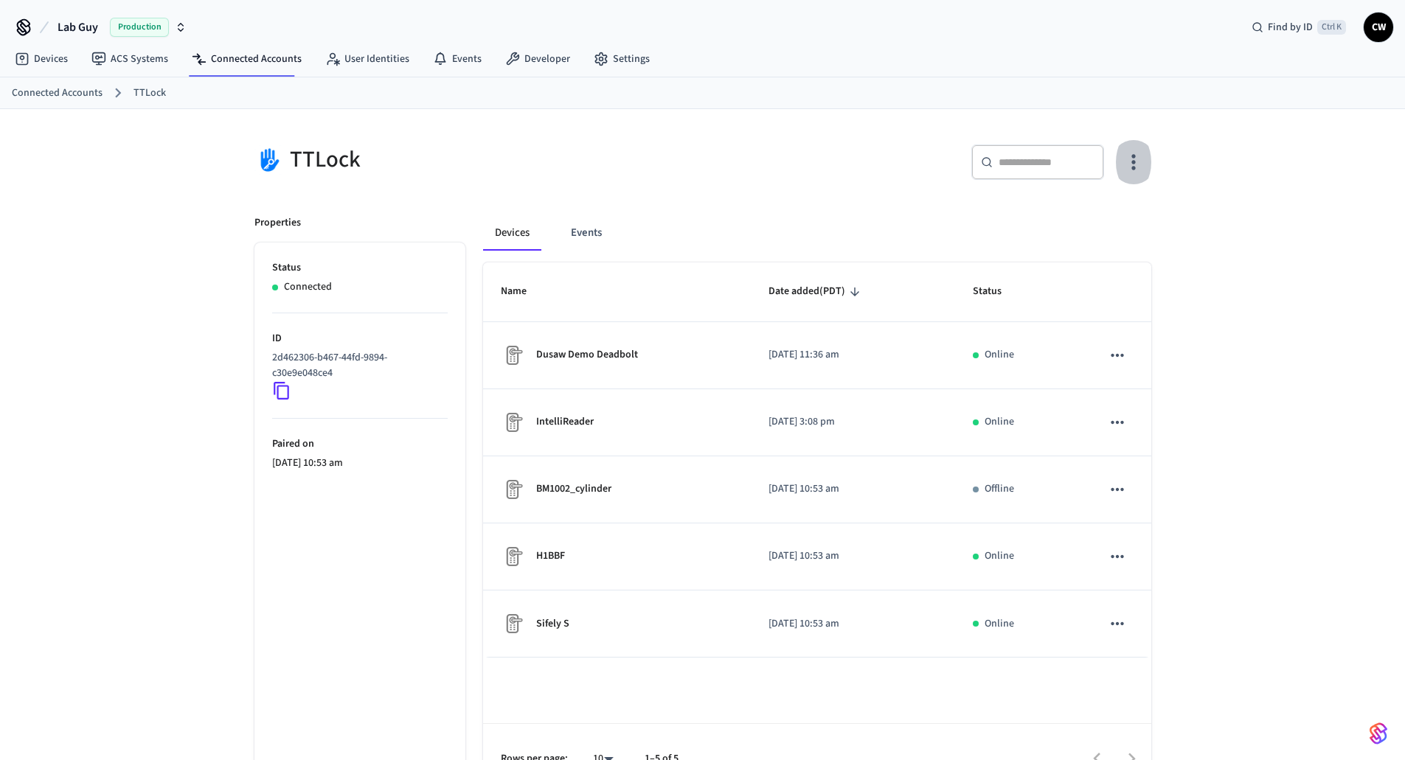
click at [1146, 145] on button "button" at bounding box center [1133, 162] width 35 height 59
click at [1075, 215] on span "Sync Account" at bounding box center [1092, 222] width 60 height 15
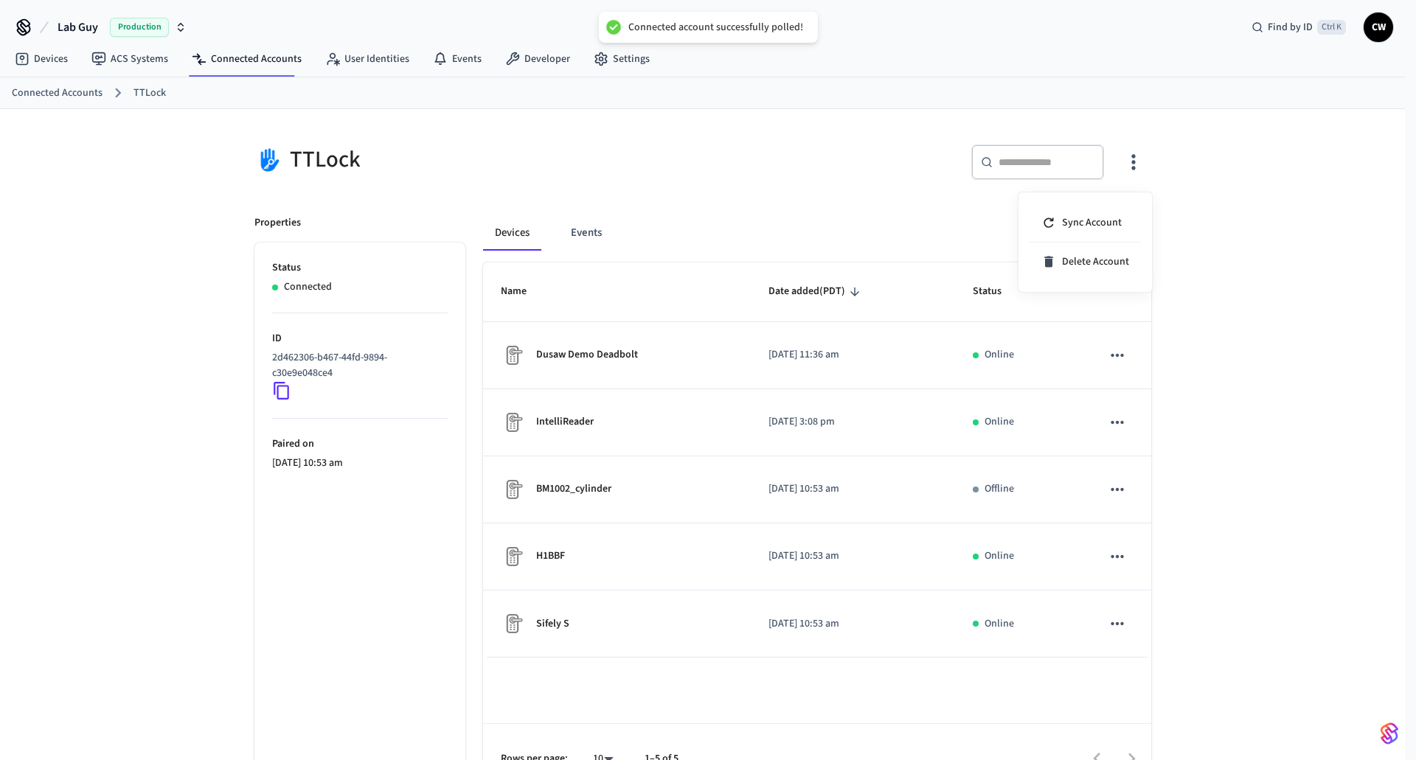
click at [777, 186] on div at bounding box center [708, 380] width 1416 height 760
click at [777, 186] on div at bounding box center [702, 380] width 1405 height 760
click at [151, 297] on div "TTLock ​ ​ Properties Status Connected ID 2d462306-b467-44fd-9894-c30e9e048ce4 …" at bounding box center [702, 452] width 1405 height 686
click at [119, 254] on div "TTLock ​ ​ Properties Status Connected ID 2d462306-b467-44fd-9894-c30e9e048ce4 …" at bounding box center [702, 452] width 1405 height 686
click at [131, 254] on div "TTLock ​ ​ Properties Status Connected ID 2d462306-b467-44fd-9894-c30e9e048ce4 …" at bounding box center [702, 452] width 1405 height 686
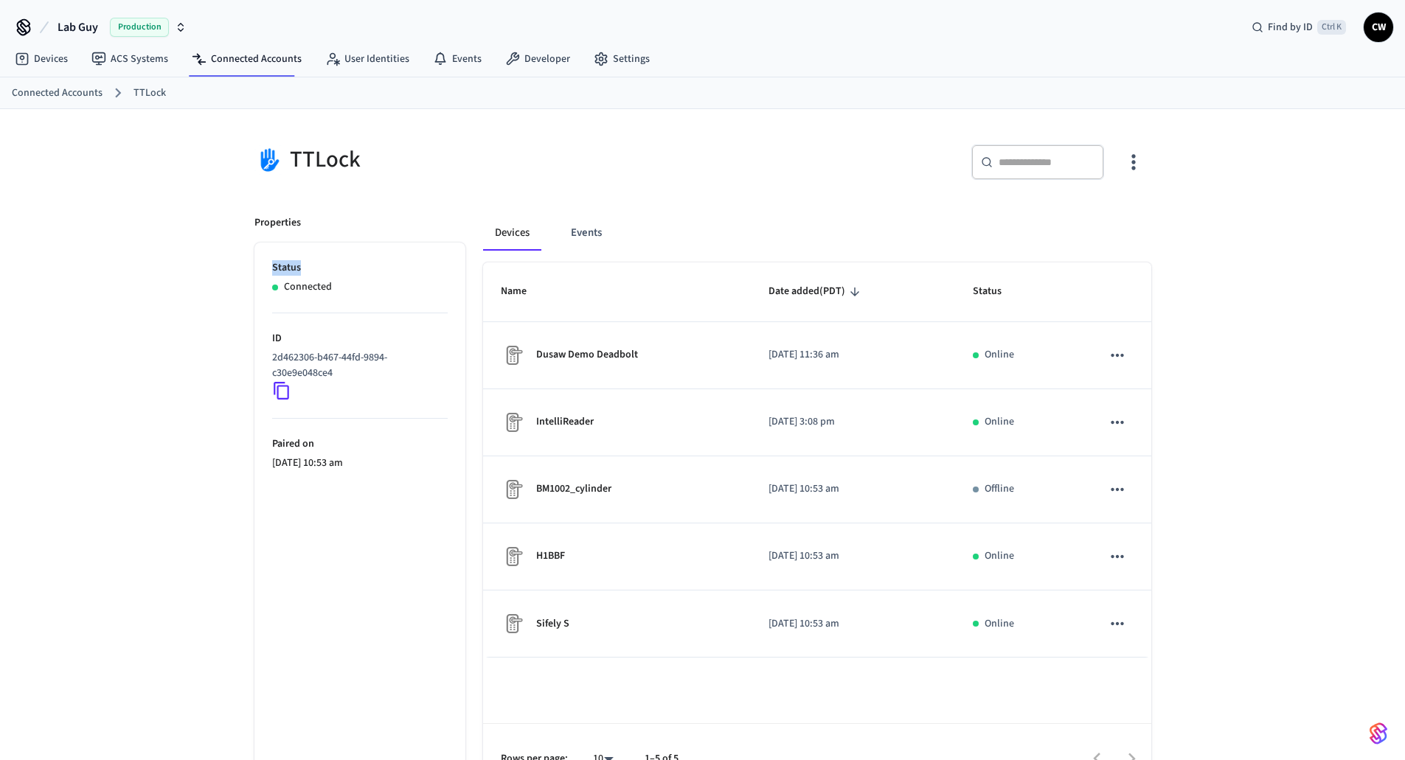
click at [131, 254] on div "TTLock ​ ​ Properties Status Connected ID 2d462306-b467-44fd-9894-c30e9e048ce4 …" at bounding box center [702, 452] width 1405 height 686
click at [88, 31] on span "Lab Guy" at bounding box center [78, 27] width 41 height 18
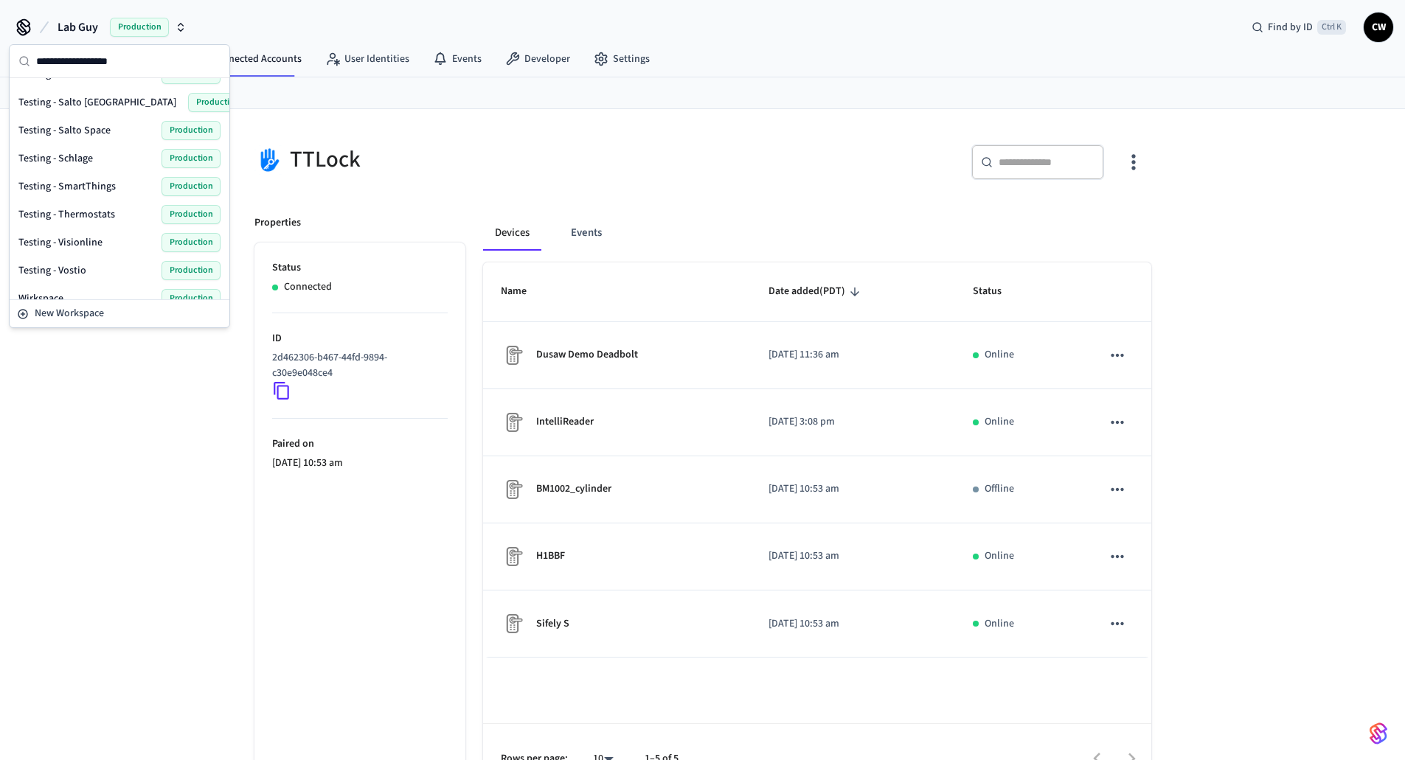
scroll to position [849, 0]
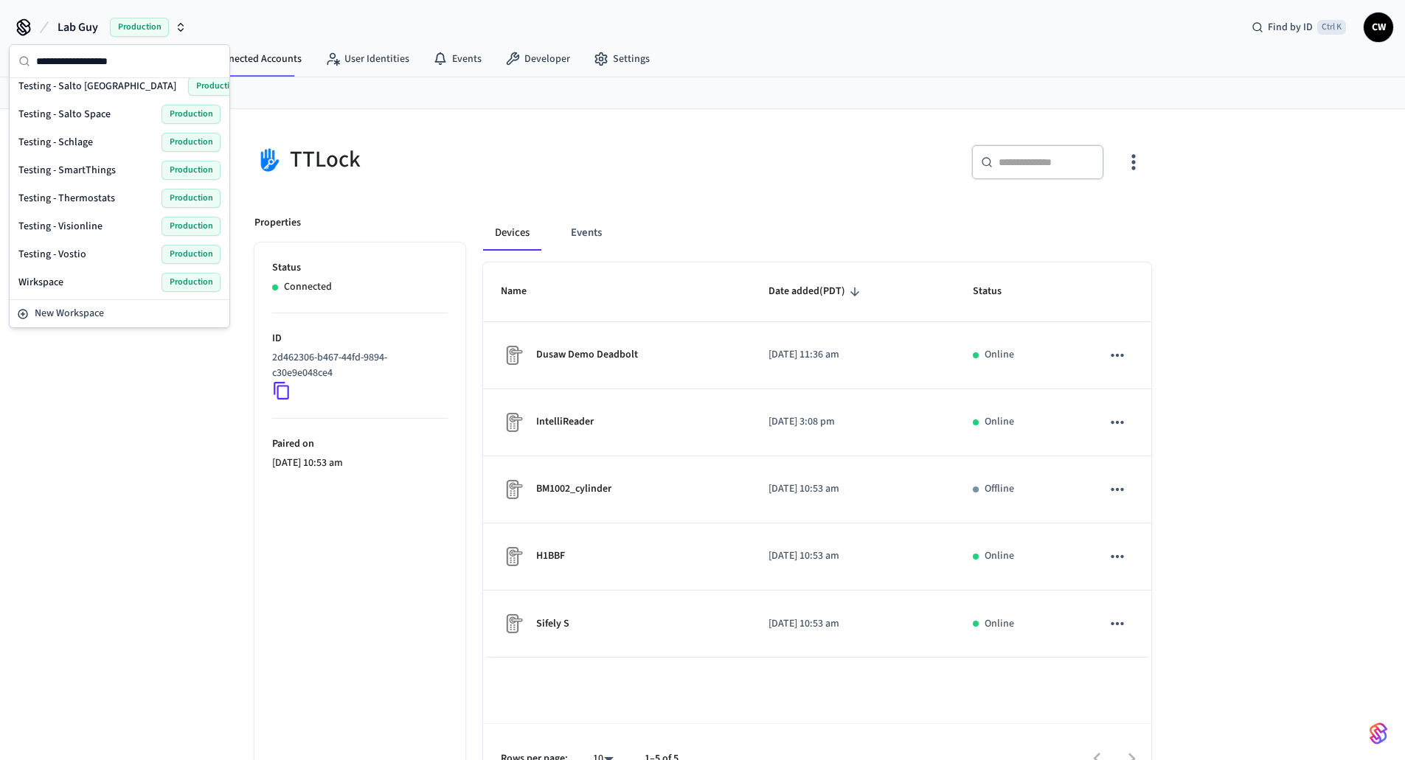
click at [83, 284] on div "Wirkspace Production" at bounding box center [119, 282] width 202 height 19
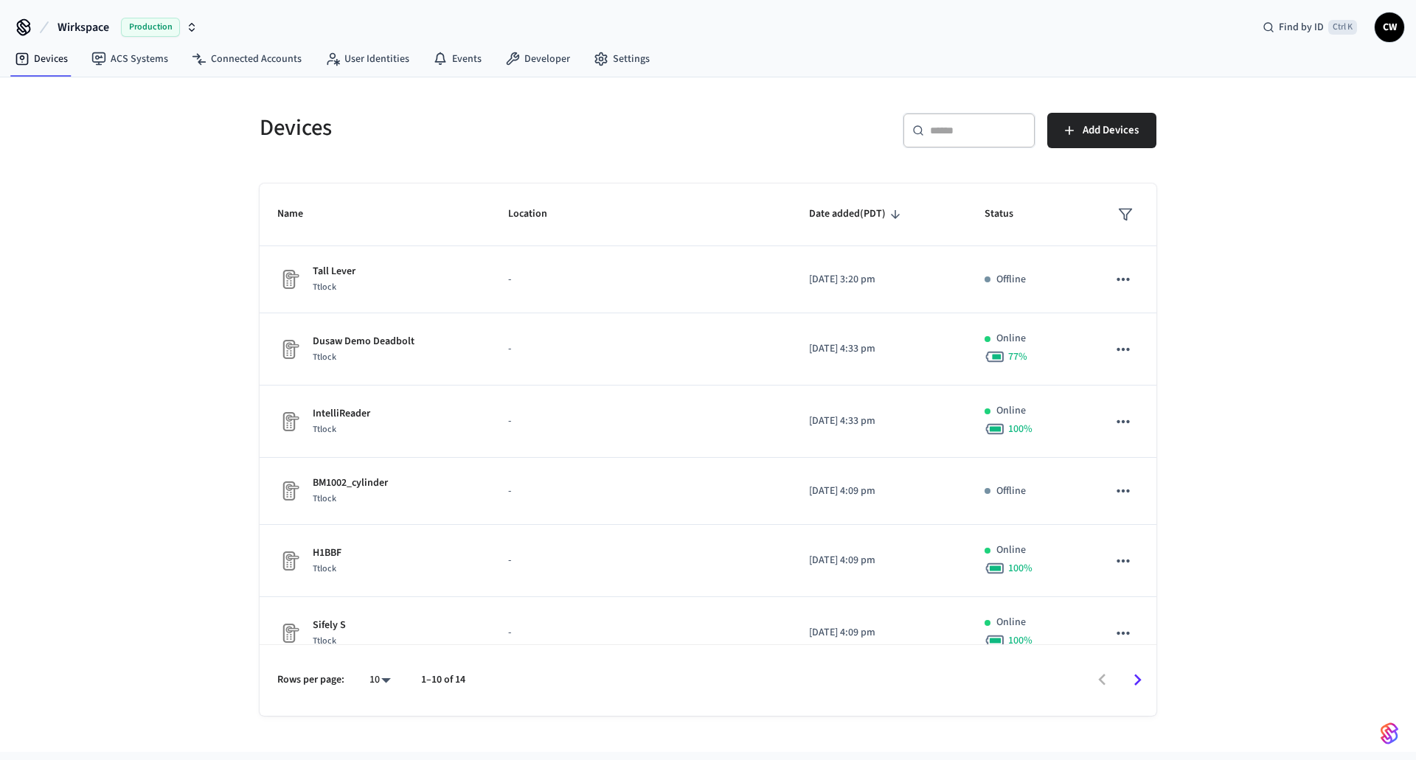
drag, startPoint x: 128, startPoint y: 282, endPoint x: 170, endPoint y: 278, distance: 42.9
click at [132, 282] on div "Devices ​ ​ Add Devices Name Location Date added (PDT) Status Tall Lever Ttlock…" at bounding box center [708, 414] width 1416 height 675
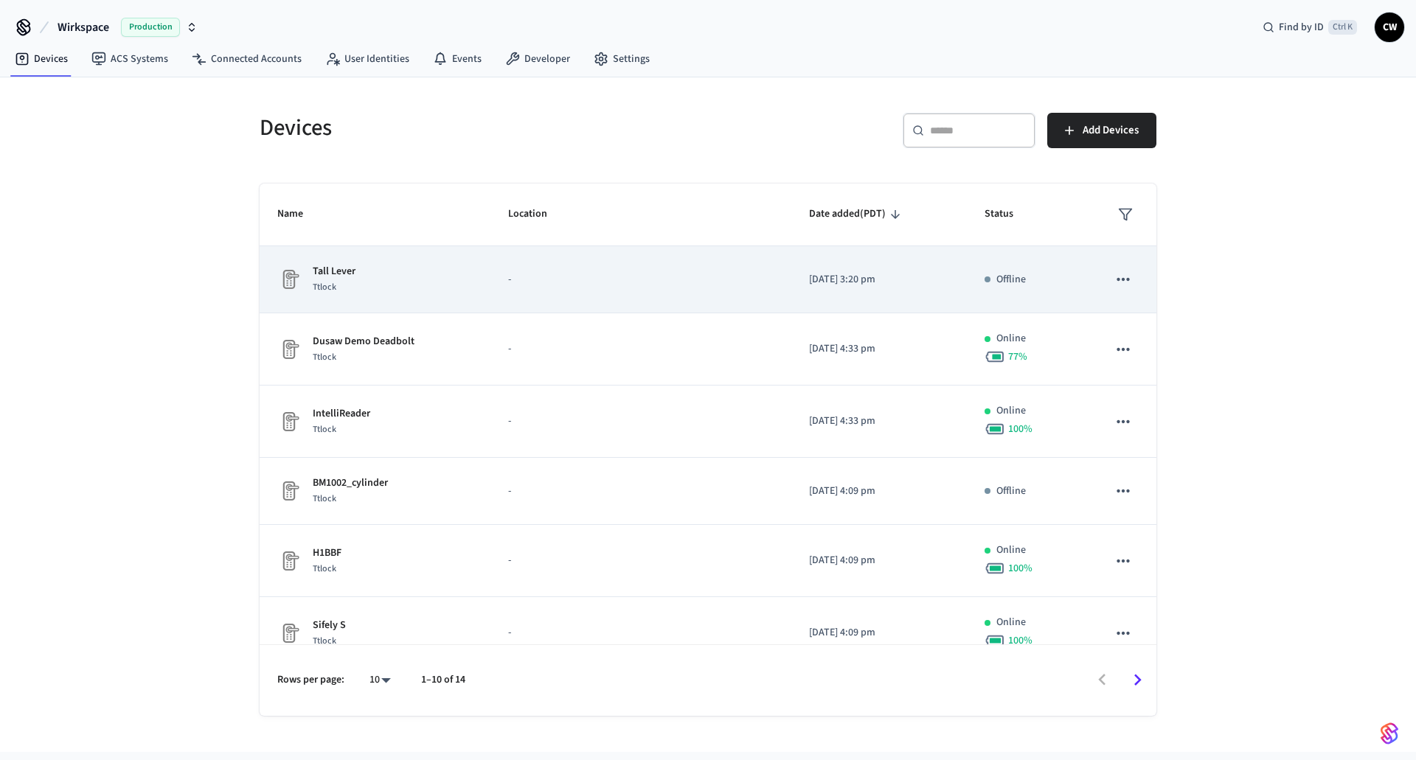
click at [423, 288] on div "Tall Lever Ttlock" at bounding box center [374, 279] width 195 height 31
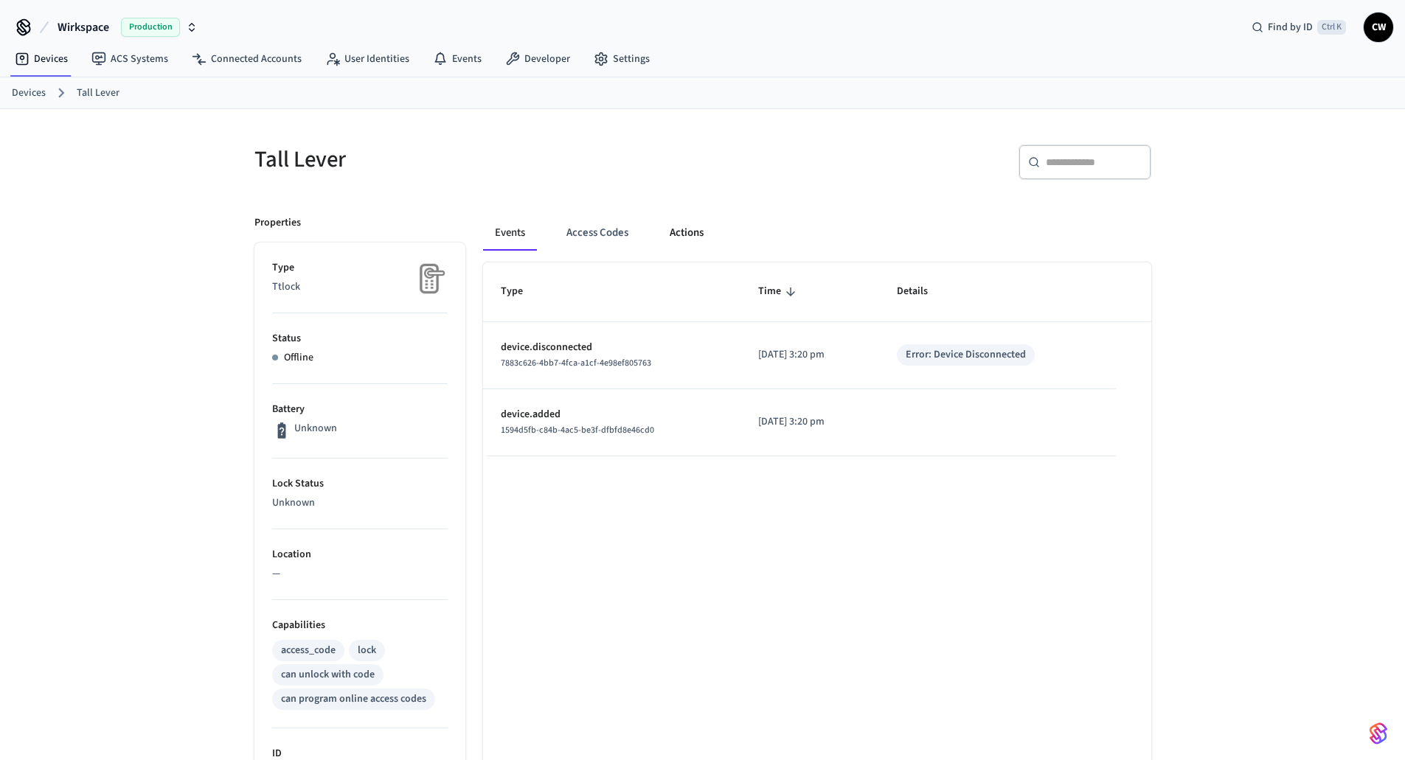
click at [673, 242] on button "Actions" at bounding box center [687, 232] width 58 height 35
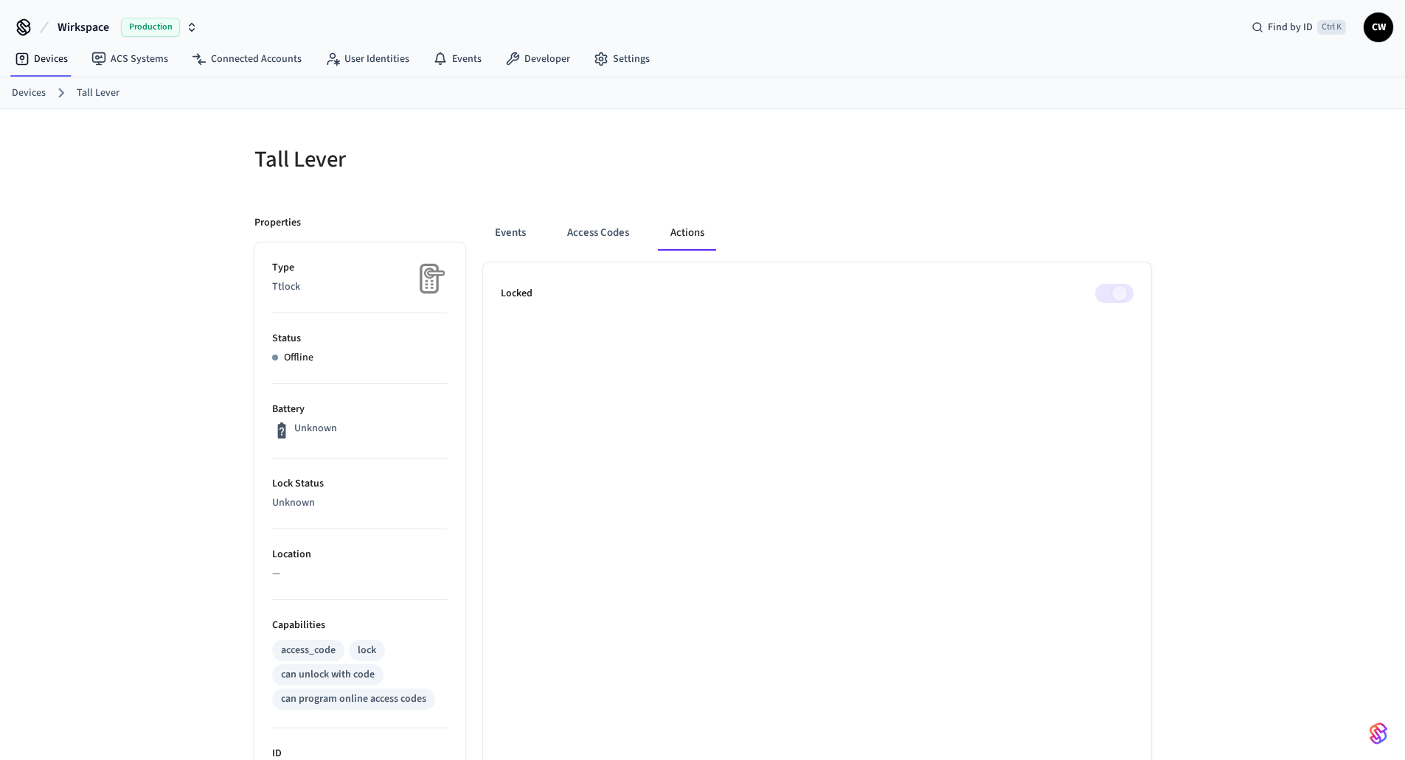
click at [686, 157] on h5 "Tall Lever" at bounding box center [473, 160] width 439 height 30
click at [619, 222] on button "Access Codes" at bounding box center [598, 232] width 86 height 35
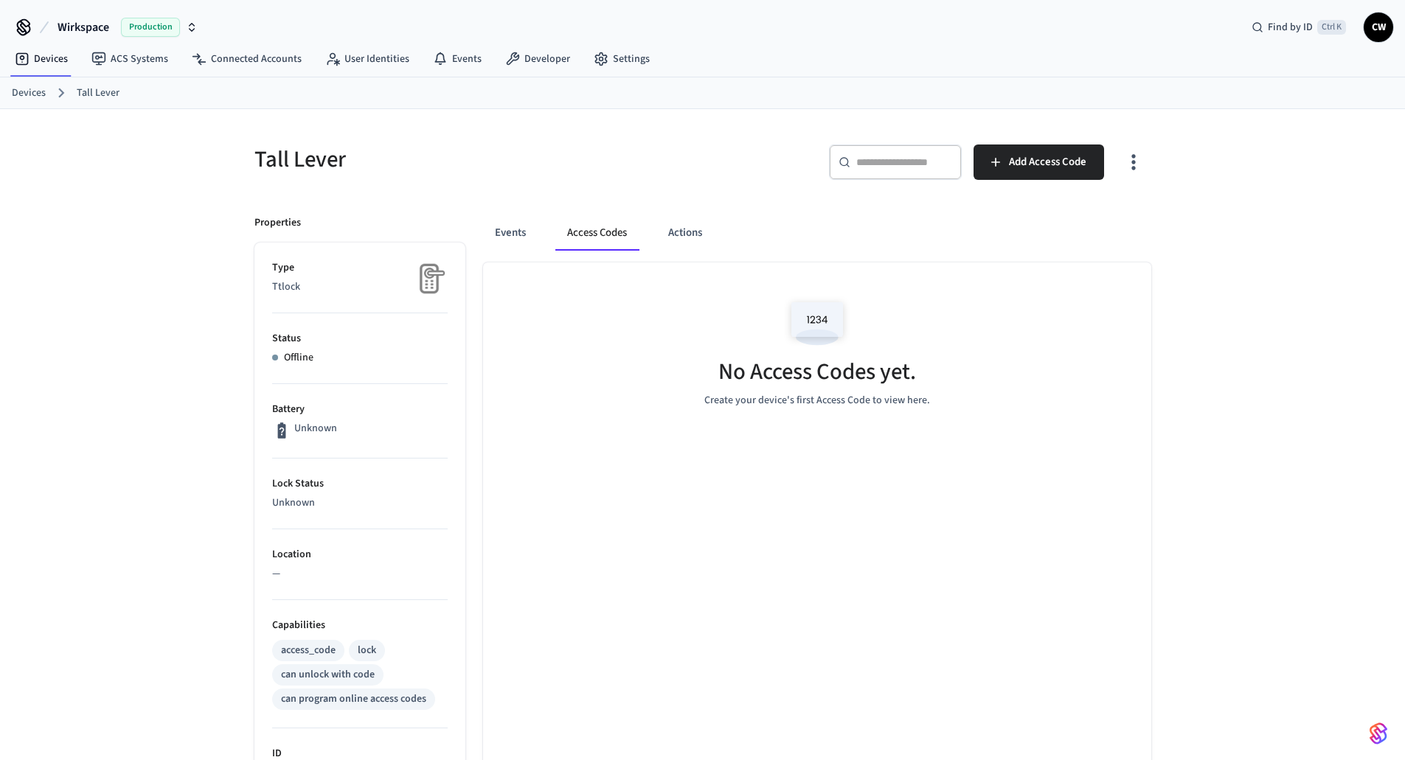
click at [538, 230] on div "Events Access Codes Actions" at bounding box center [817, 232] width 668 height 35
click at [512, 232] on button "Events" at bounding box center [510, 232] width 55 height 35
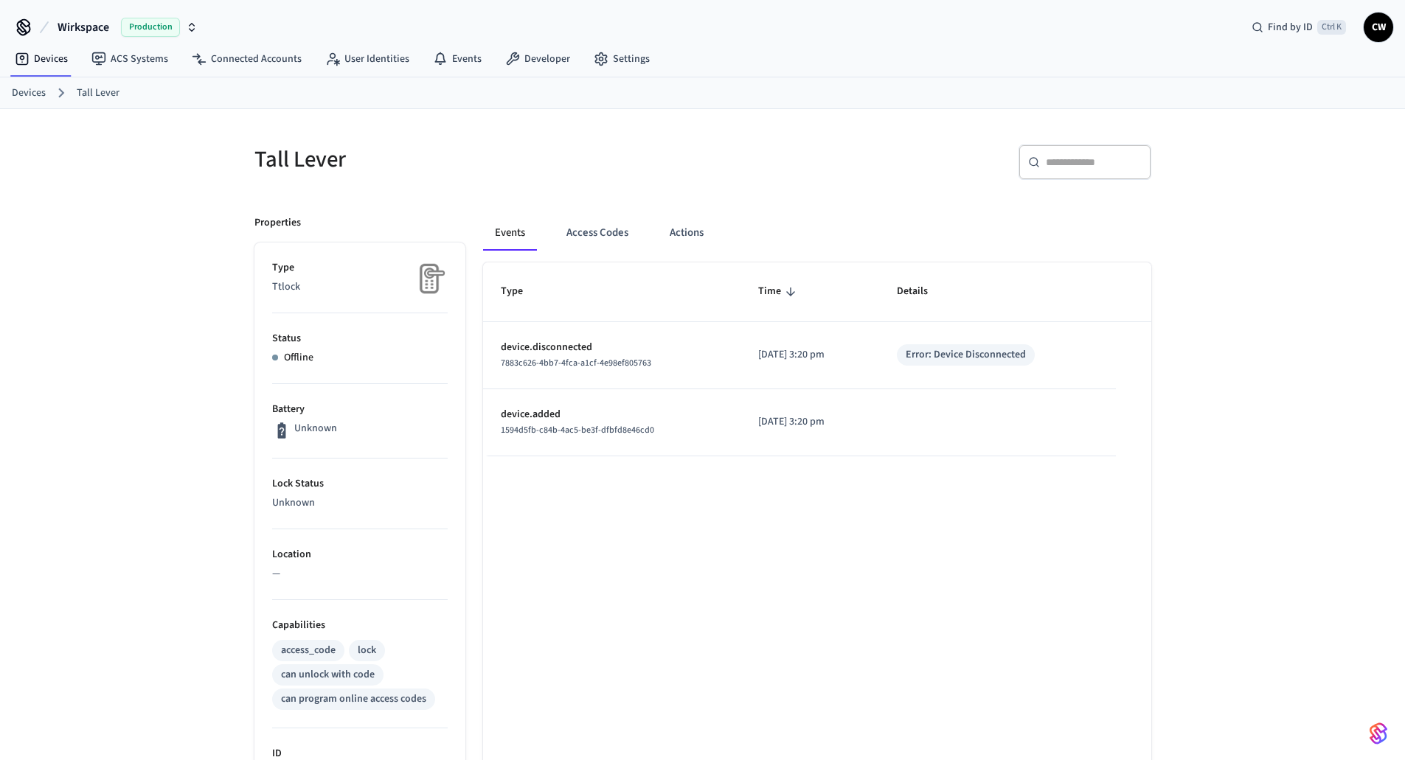
click at [177, 263] on div "Tall Lever ​ ​ Properties Type Ttlock Status Offline Battery Unknown Lock Statu…" at bounding box center [702, 612] width 1405 height 1007
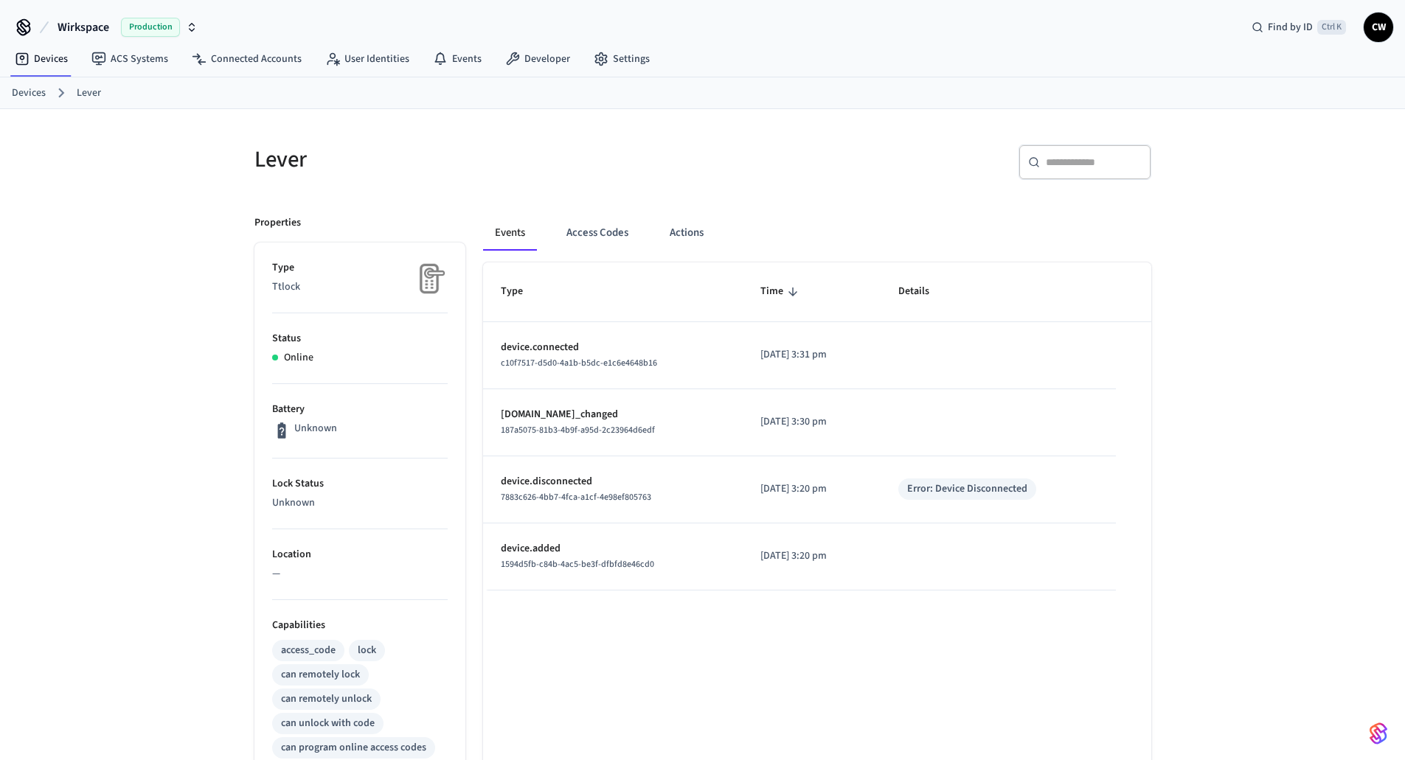
click at [215, 260] on div "Lever ​ ​ Properties Type Ttlock Status Online Battery Unknown Lock Status Unkn…" at bounding box center [702, 593] width 1405 height 969
click at [163, 324] on div "Lever ​ ​ Properties Type Ttlock Status Online Battery Unknown Lock Status Unkn…" at bounding box center [702, 593] width 1405 height 969
click at [405, 184] on div "Lever" at bounding box center [465, 159] width 457 height 65
click at [58, 54] on link "Devices" at bounding box center [41, 59] width 77 height 27
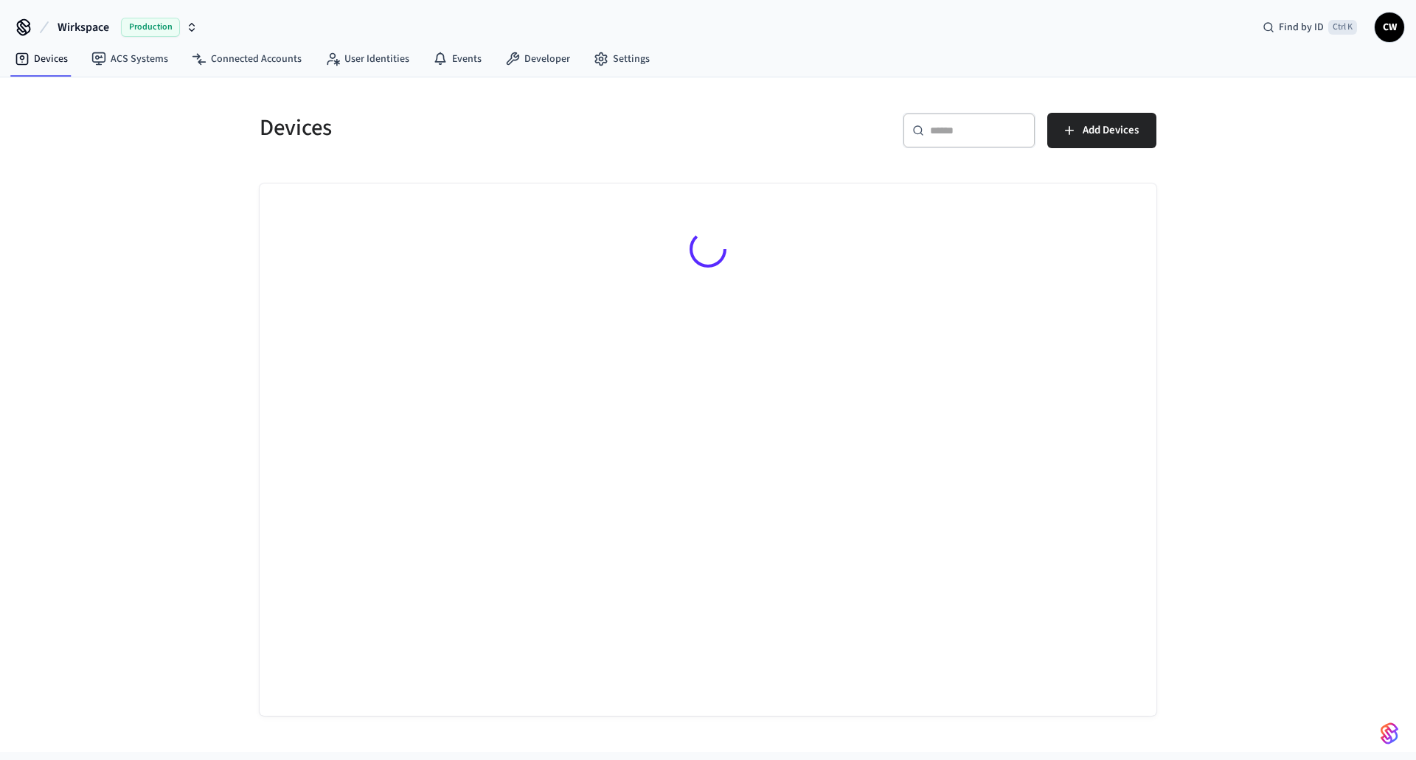
click at [90, 308] on div "Devices ​ ​ Add Devices" at bounding box center [708, 414] width 1416 height 675
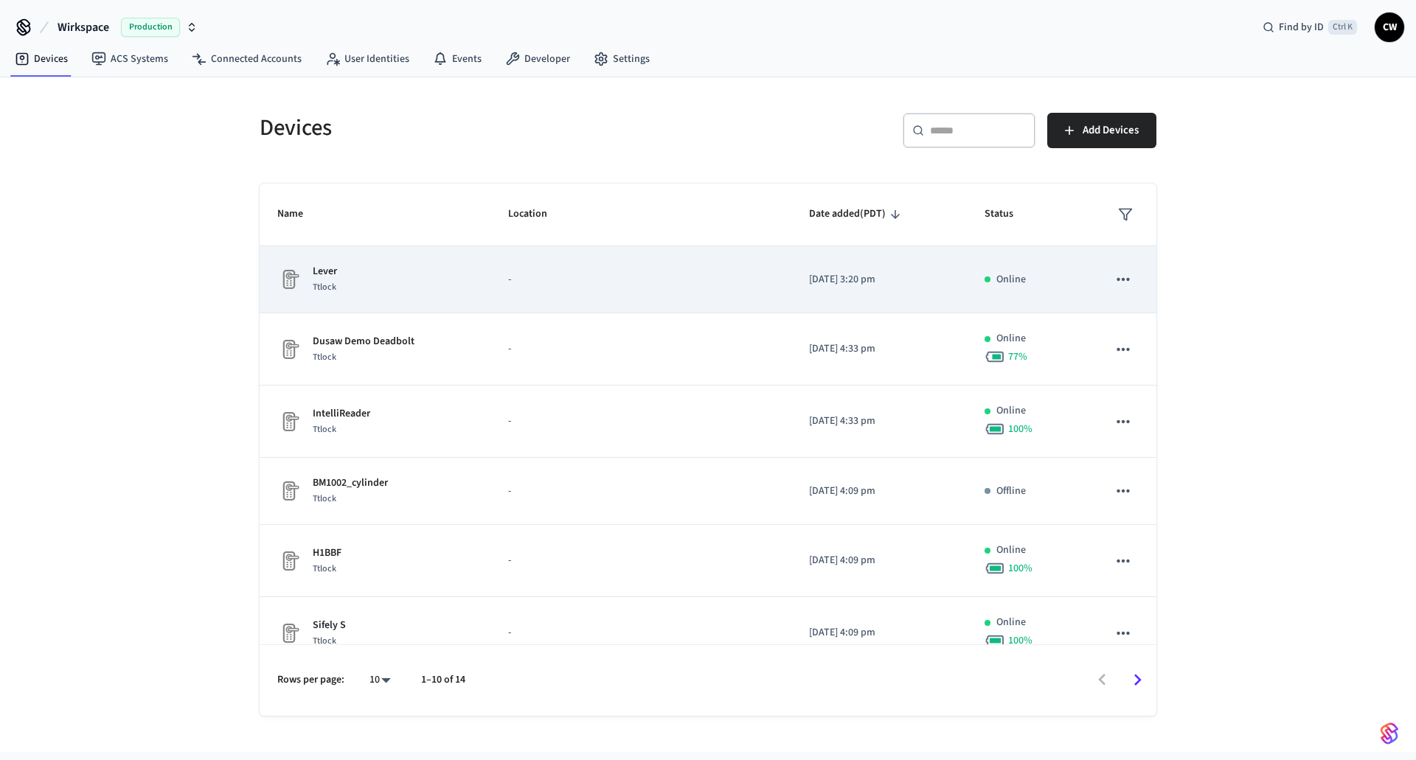
click at [426, 287] on div "Lever Ttlock" at bounding box center [374, 279] width 195 height 31
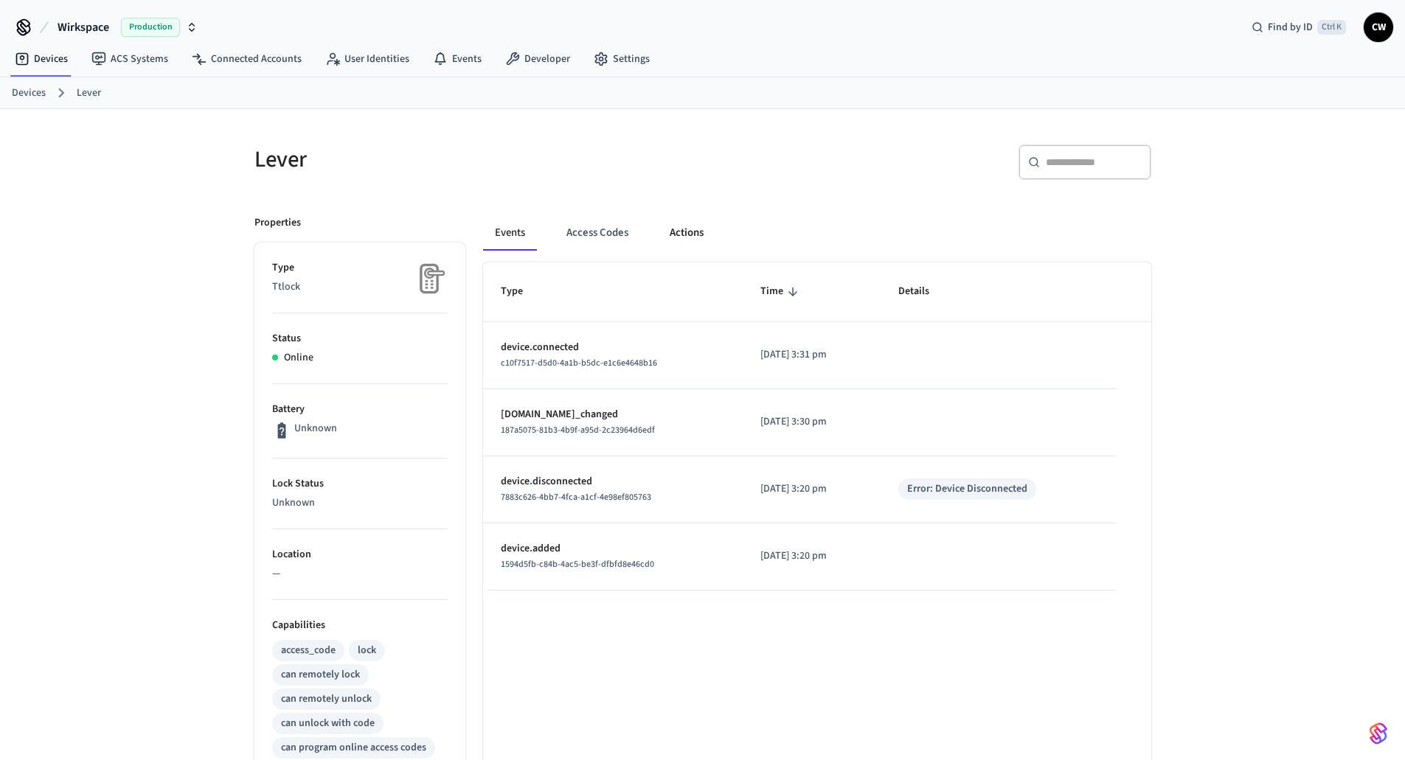
click at [702, 236] on button "Actions" at bounding box center [687, 232] width 58 height 35
